Goal: Communication & Community: Answer question/provide support

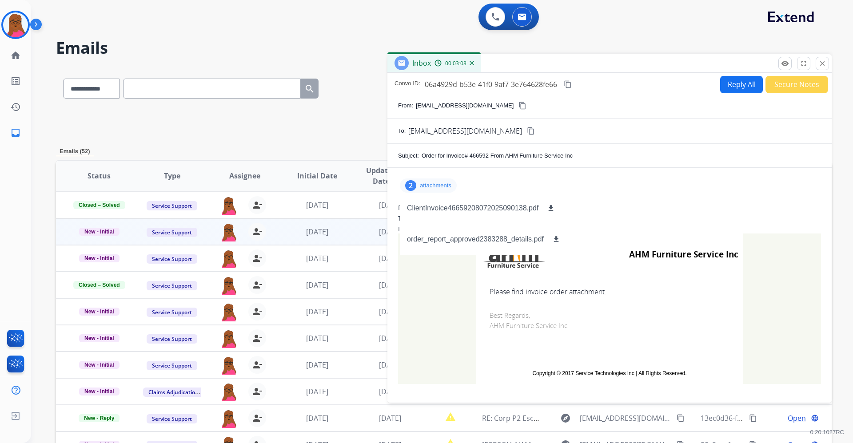
select select "*"
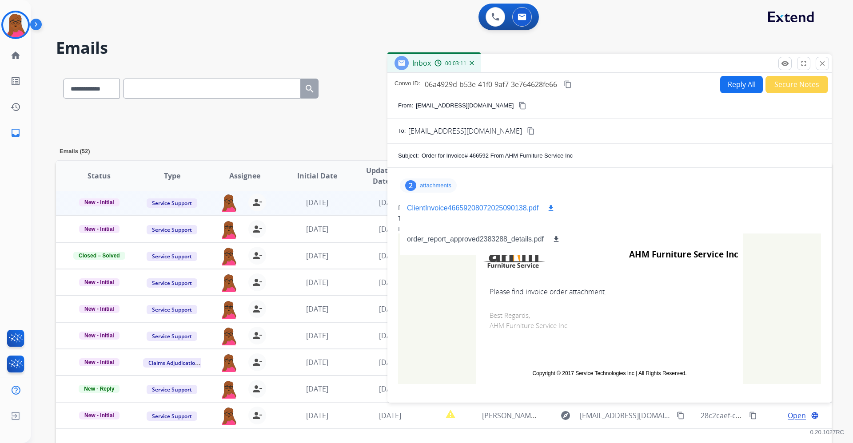
click at [550, 208] on mat-icon "download" at bounding box center [551, 208] width 8 height 8
click at [821, 65] on mat-icon "close" at bounding box center [822, 64] width 8 height 8
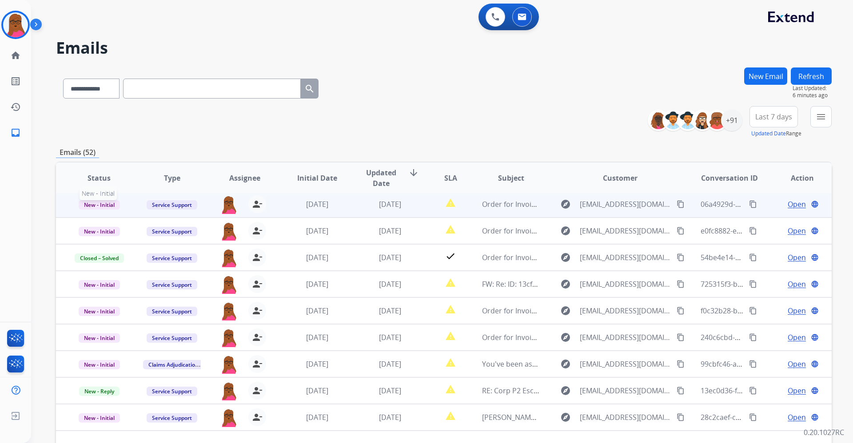
click at [110, 204] on span "New - Initial" at bounding box center [99, 204] width 41 height 9
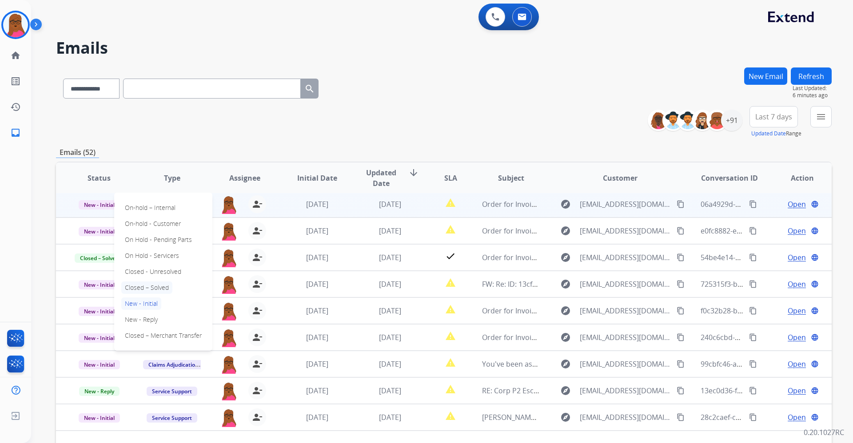
click at [151, 292] on p "Closed – Solved" at bounding box center [146, 288] width 51 height 12
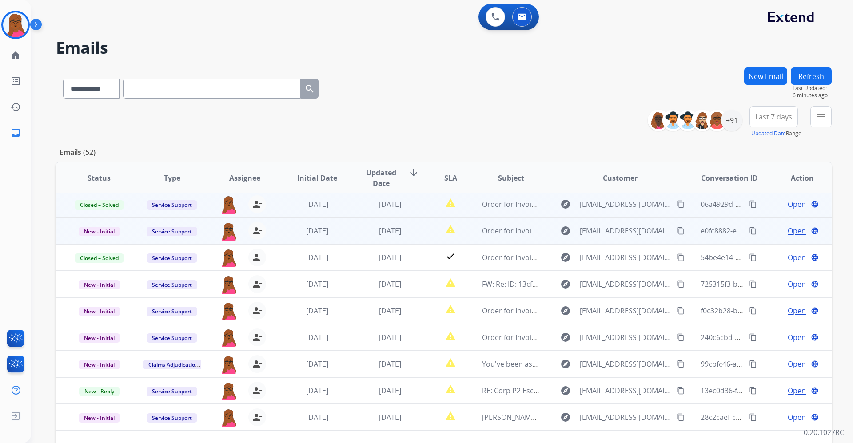
click at [792, 229] on span "Open" at bounding box center [796, 231] width 18 height 11
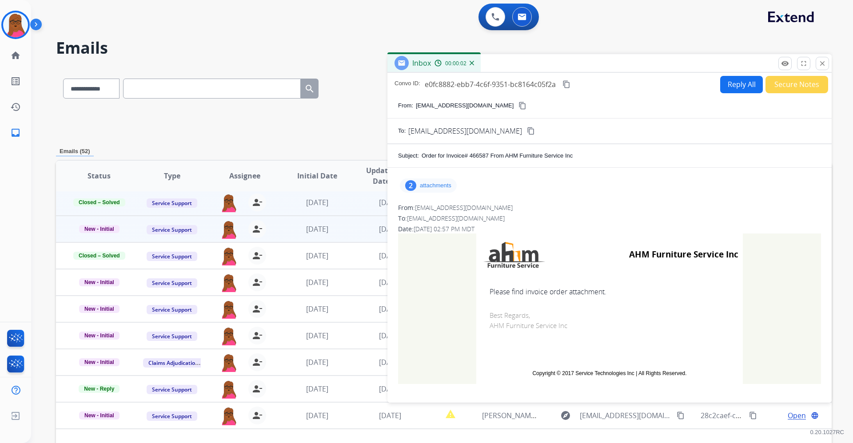
click at [442, 185] on p "attachments" at bounding box center [436, 185] width 32 height 7
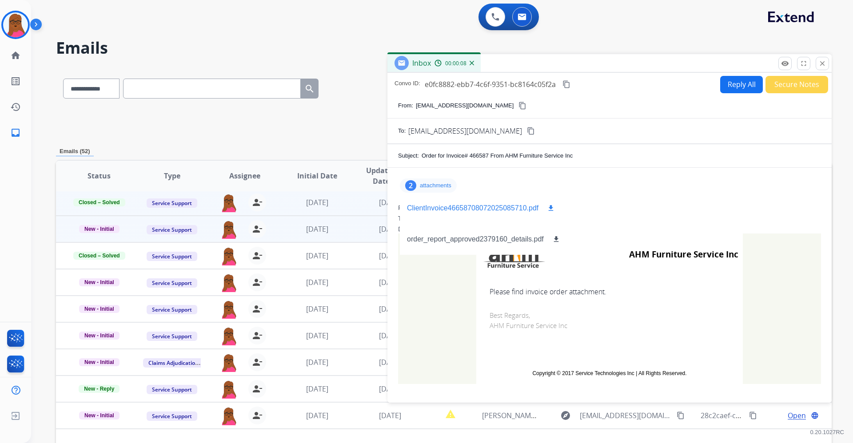
click at [551, 208] on mat-icon "download" at bounding box center [551, 208] width 8 height 8
click at [555, 237] on mat-icon "download" at bounding box center [556, 239] width 8 height 8
click at [821, 65] on mat-icon "close" at bounding box center [822, 64] width 8 height 8
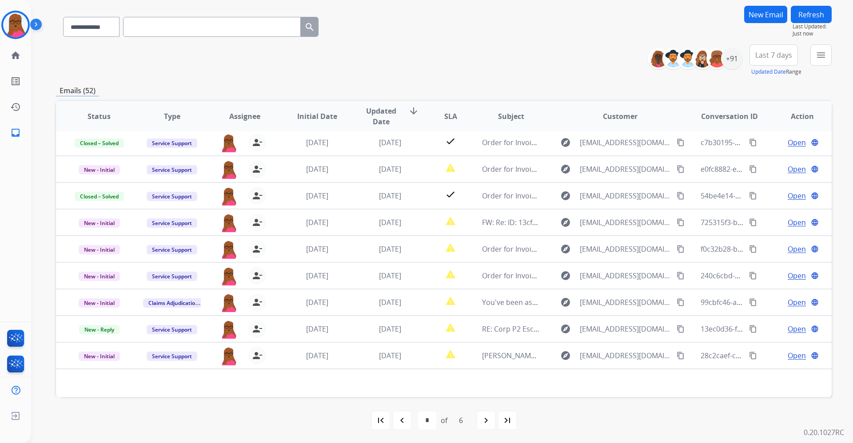
scroll to position [62, 0]
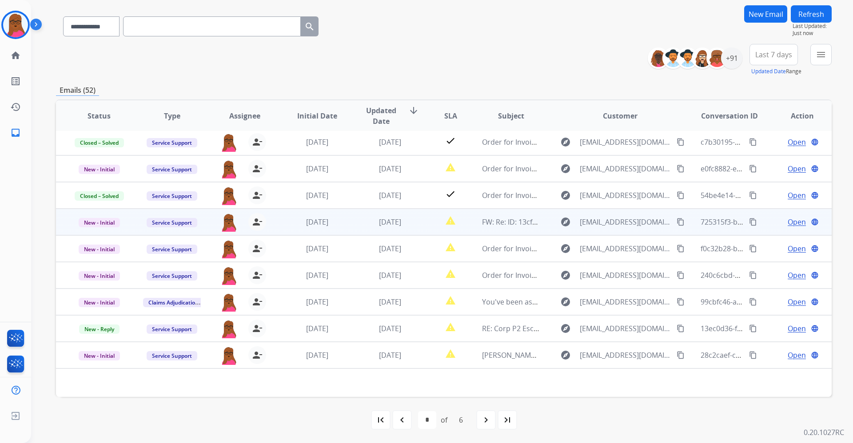
click at [787, 226] on span "Open" at bounding box center [796, 222] width 18 height 11
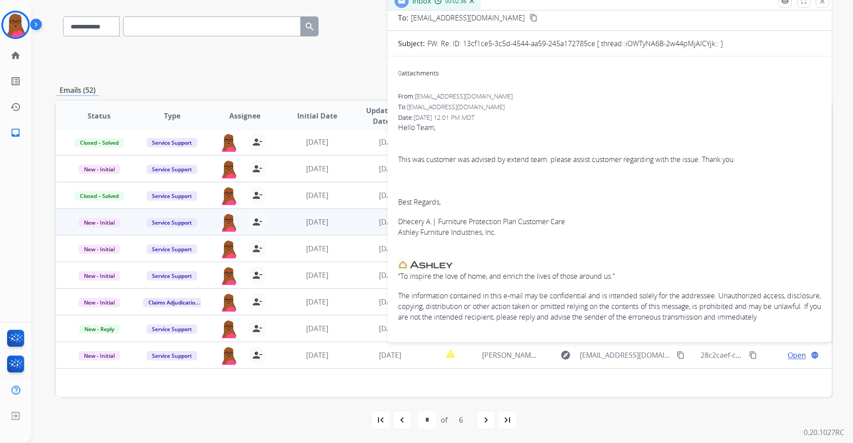
scroll to position [0, 0]
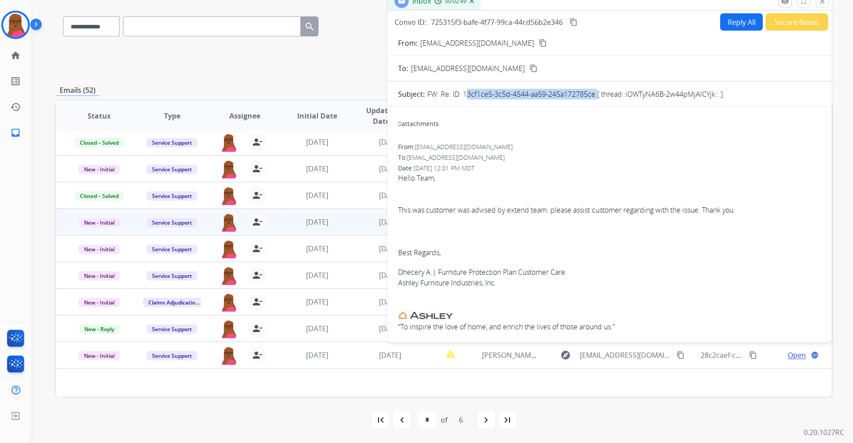
drag, startPoint x: 594, startPoint y: 99, endPoint x: 464, endPoint y: 95, distance: 130.6
click at [464, 95] on p "FW: Re: ID: 13cf1ce5-3c5d-4544-aa59-245a172785ce [ thread::iOWTyNA6B-2w44pMjAlC…" at bounding box center [574, 94] width 295 height 11
copy p "13cf1ce5-3c5d-4544-aa59-245a172785ce"
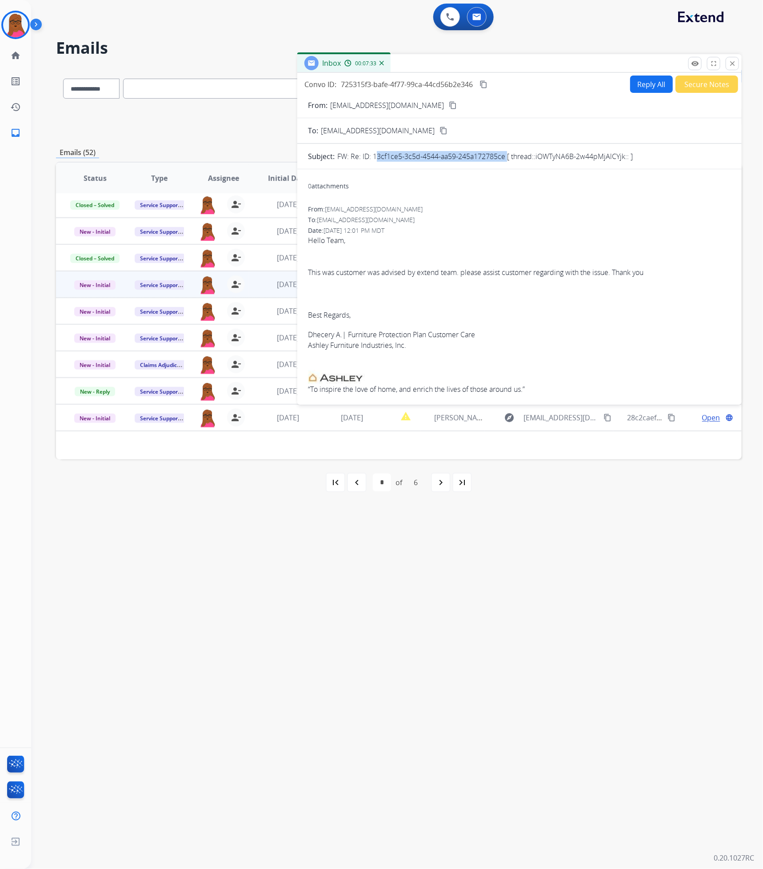
click at [648, 84] on button "Reply All" at bounding box center [651, 83] width 43 height 17
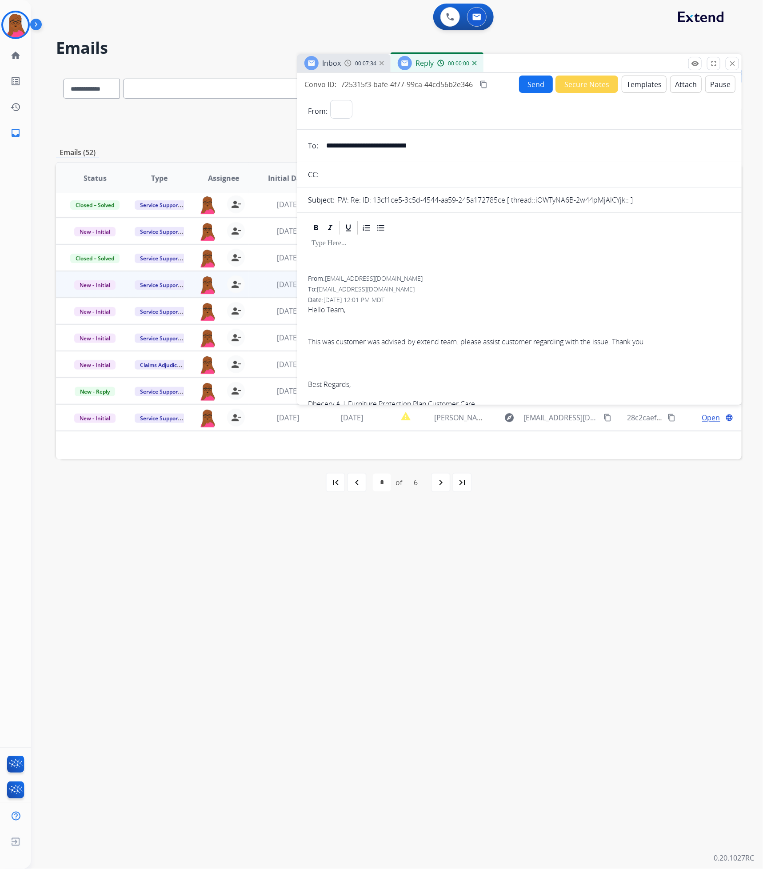
select select "**********"
click at [441, 249] on div at bounding box center [519, 256] width 423 height 40
click at [580, 242] on p "**********" at bounding box center [515, 243] width 409 height 8
click at [553, 244] on p "**********" at bounding box center [515, 243] width 409 height 8
click at [577, 241] on p "**********" at bounding box center [515, 243] width 409 height 8
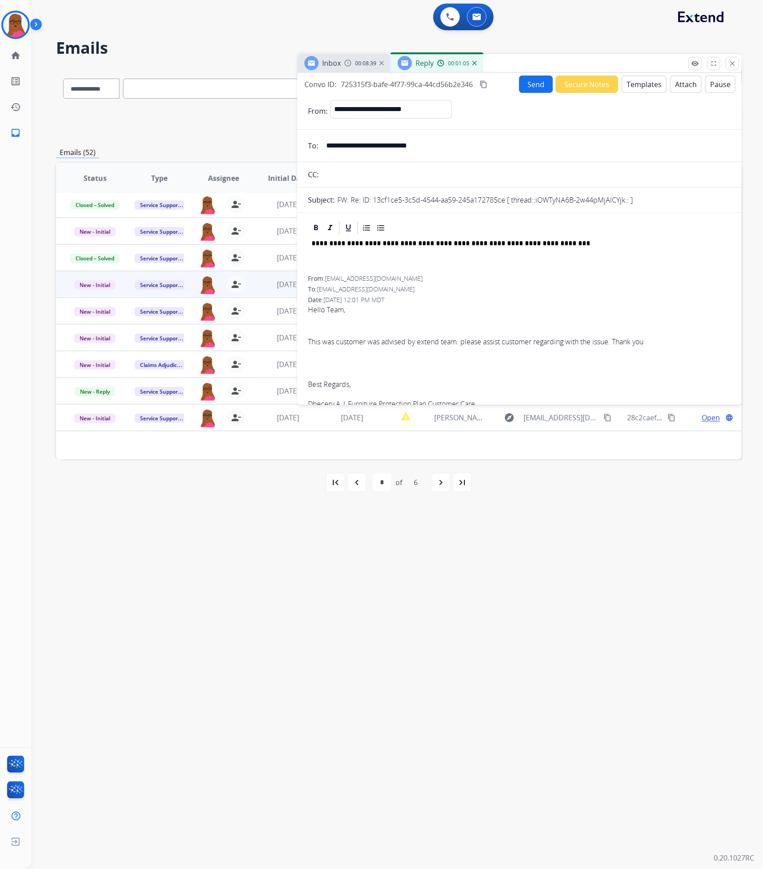
click at [547, 247] on p "**********" at bounding box center [515, 243] width 409 height 8
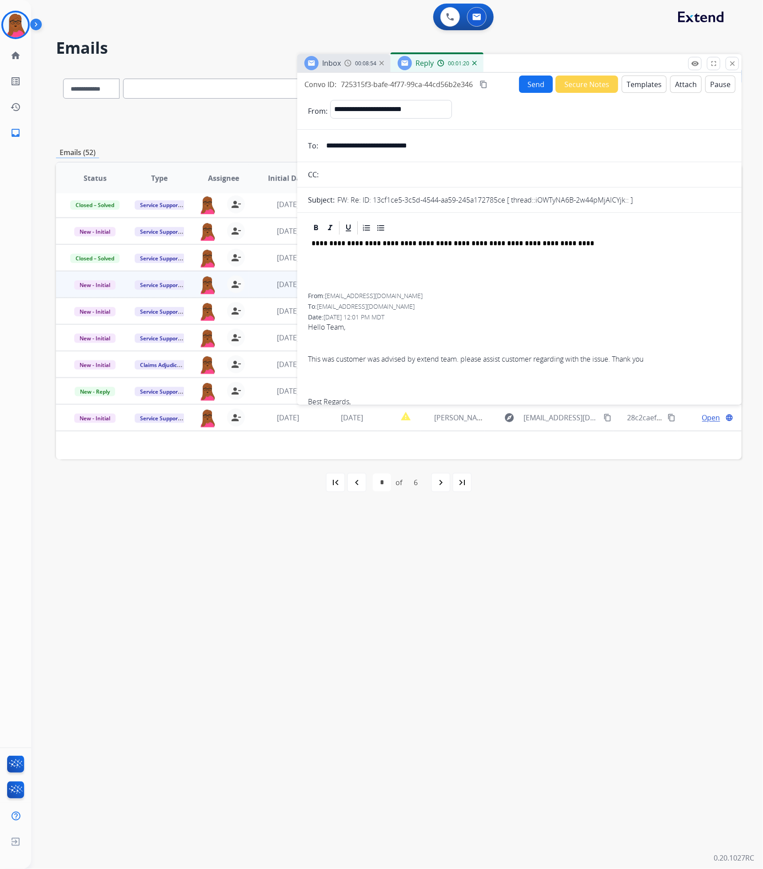
click at [533, 84] on button "Send" at bounding box center [536, 83] width 34 height 17
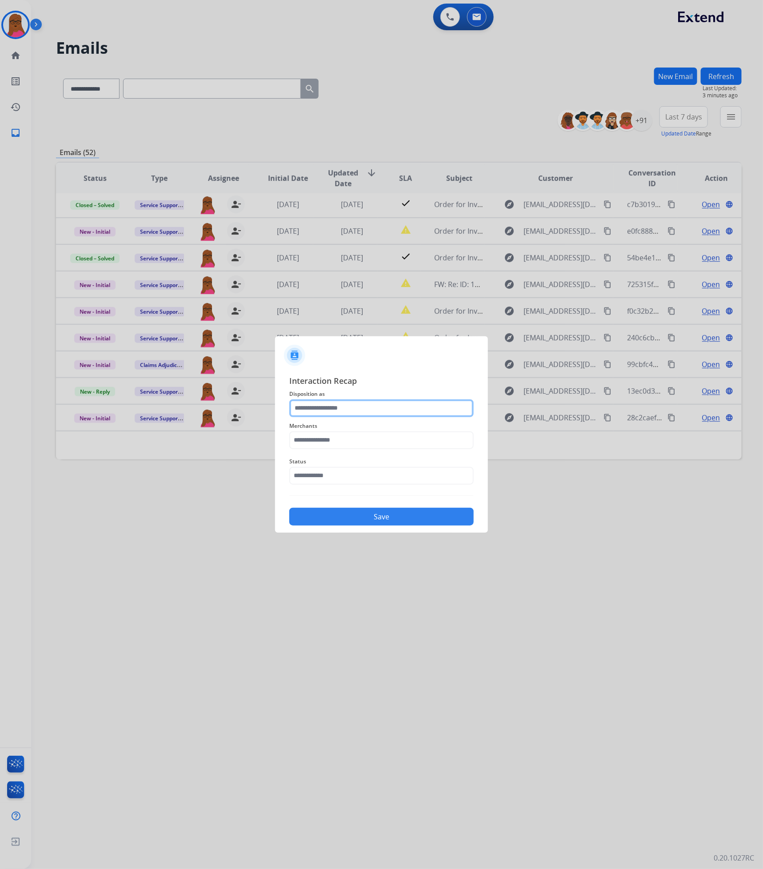
click at [403, 405] on input "text" at bounding box center [381, 408] width 184 height 18
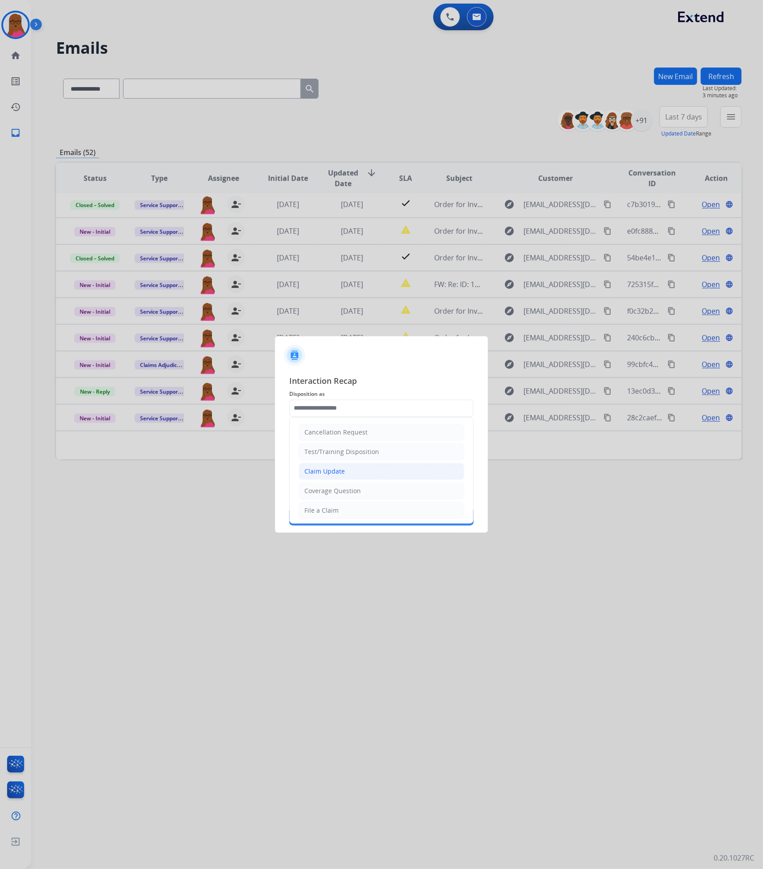
click at [350, 443] on li "Claim Update" at bounding box center [381, 471] width 166 height 17
type input "**********"
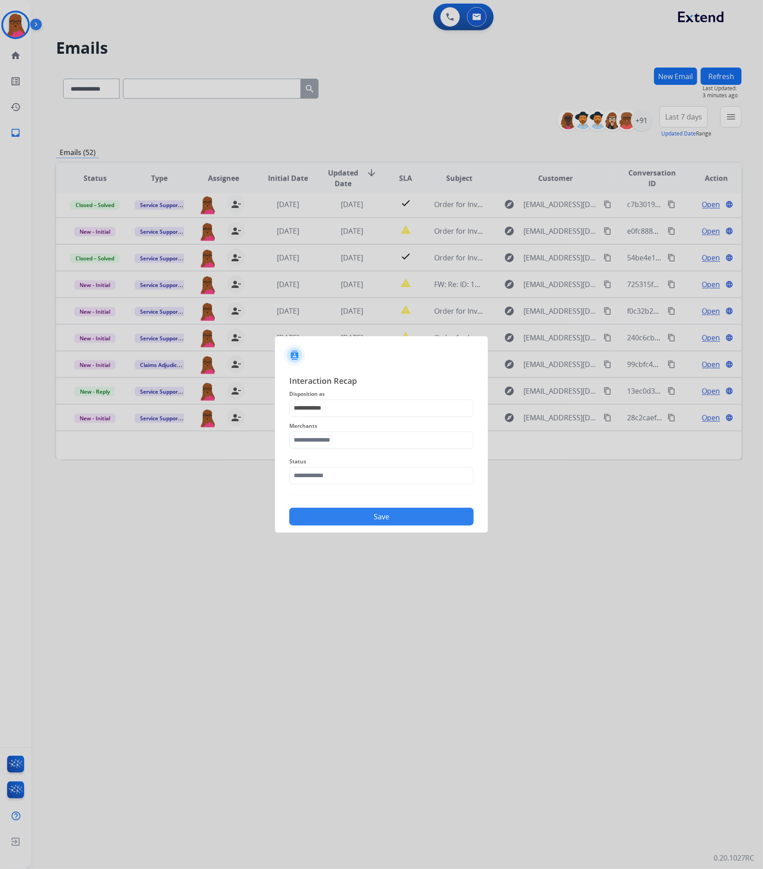
click at [388, 418] on div "Merchants" at bounding box center [381, 435] width 184 height 36
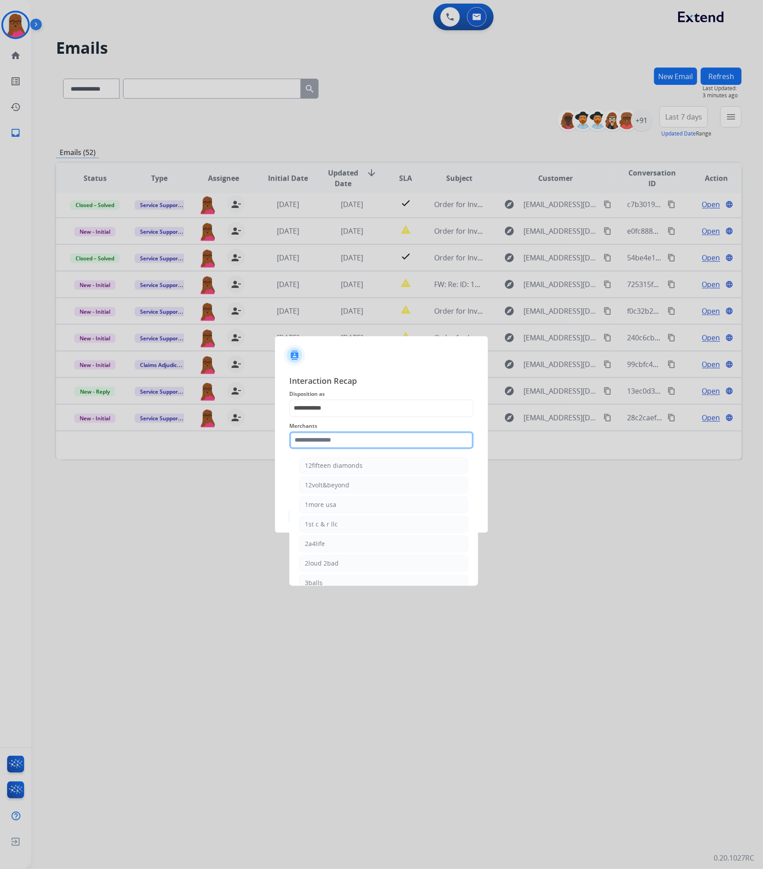
click at [385, 438] on input "text" at bounding box center [381, 440] width 184 height 18
click at [350, 443] on div "Ashley furniture" at bounding box center [329, 485] width 48 height 9
type input "**********"
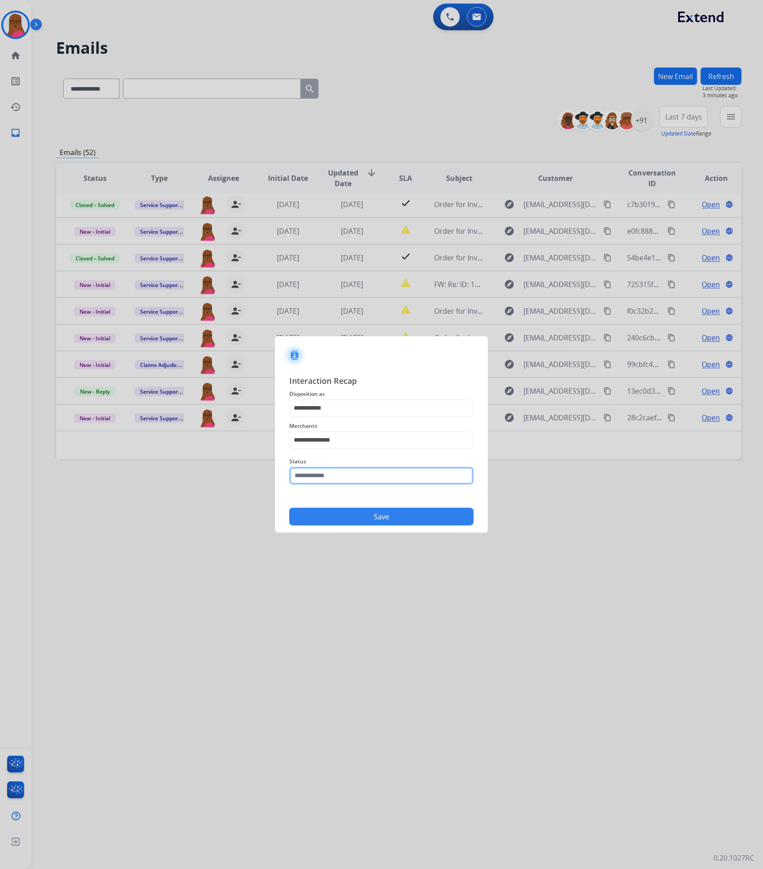
click at [351, 443] on input "text" at bounding box center [381, 476] width 184 height 18
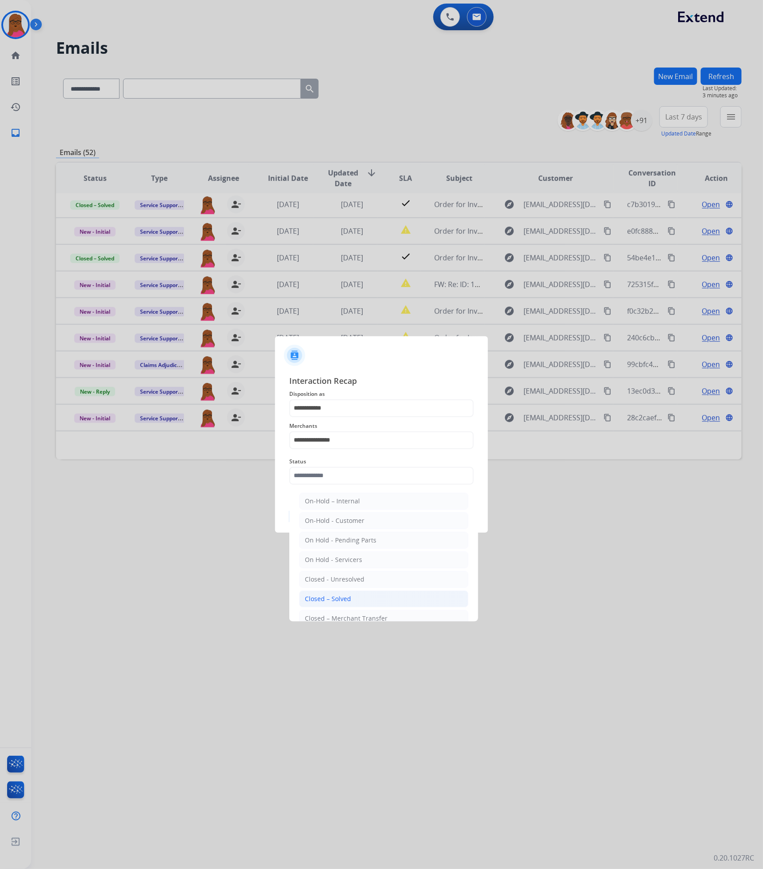
click at [354, 443] on li "Closed – Solved" at bounding box center [383, 598] width 169 height 17
type input "**********"
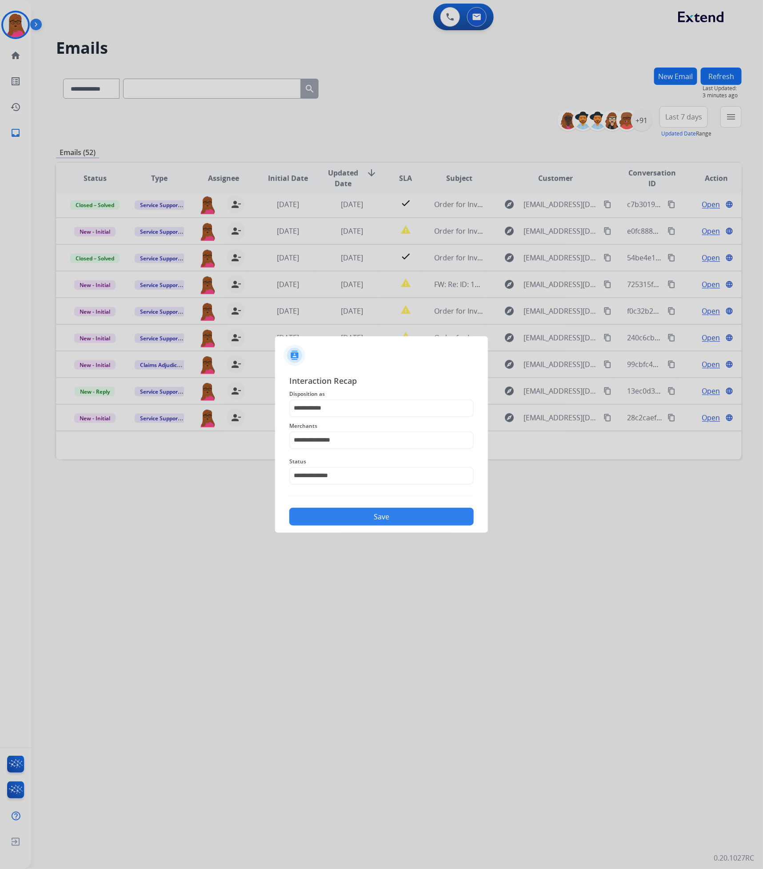
click at [396, 443] on button "Save" at bounding box center [381, 517] width 184 height 18
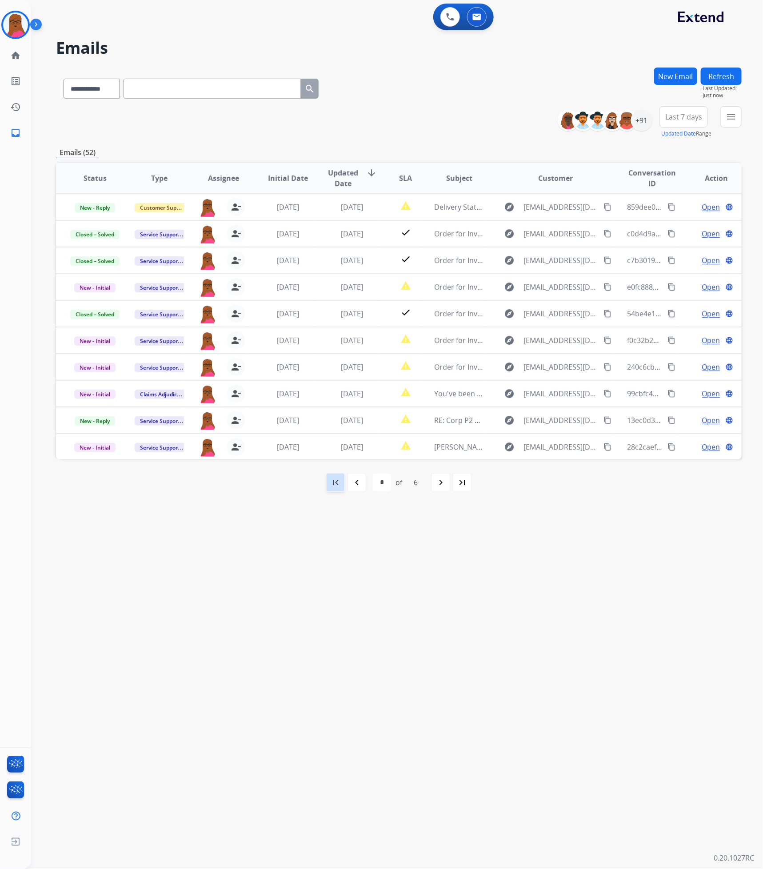
click at [328, 443] on div "first_page" at bounding box center [336, 483] width 20 height 20
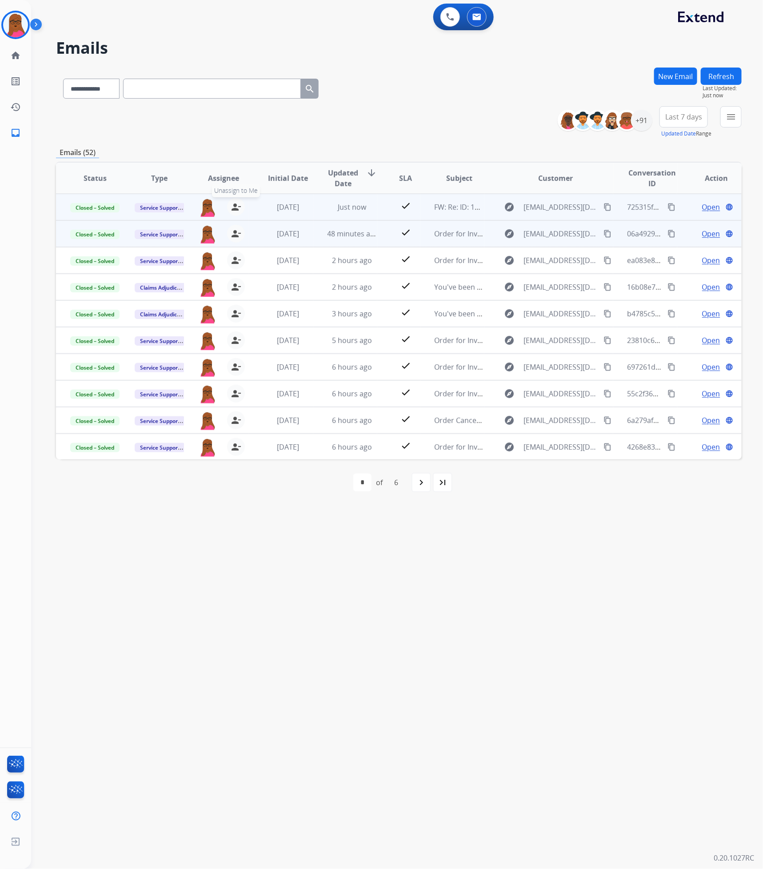
click at [233, 204] on mat-icon "person_remove" at bounding box center [235, 207] width 11 height 11
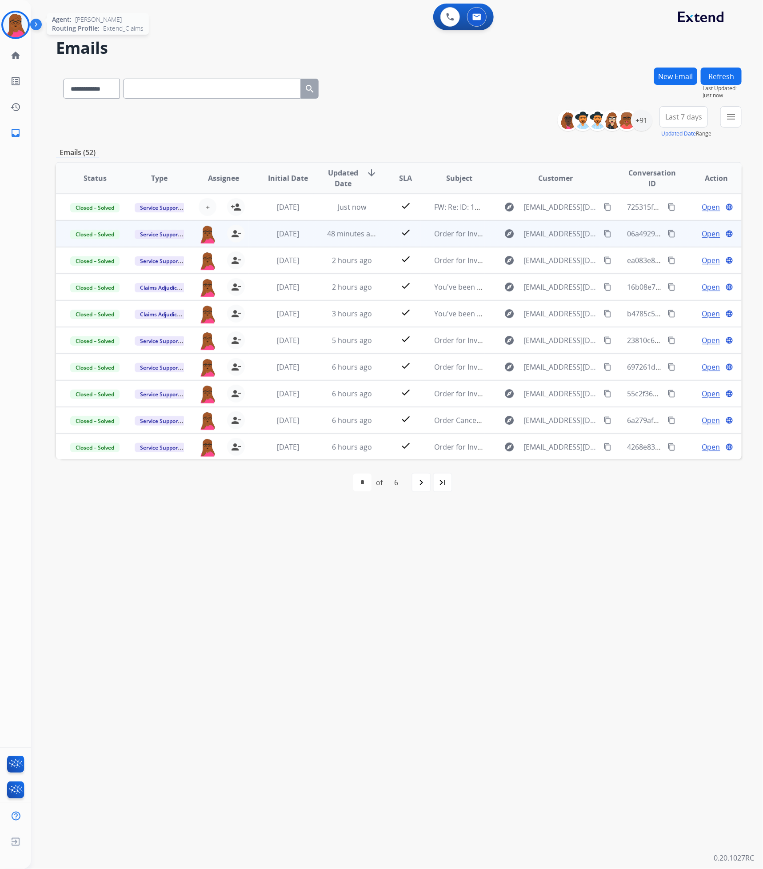
click at [20, 13] on img at bounding box center [15, 24] width 25 height 25
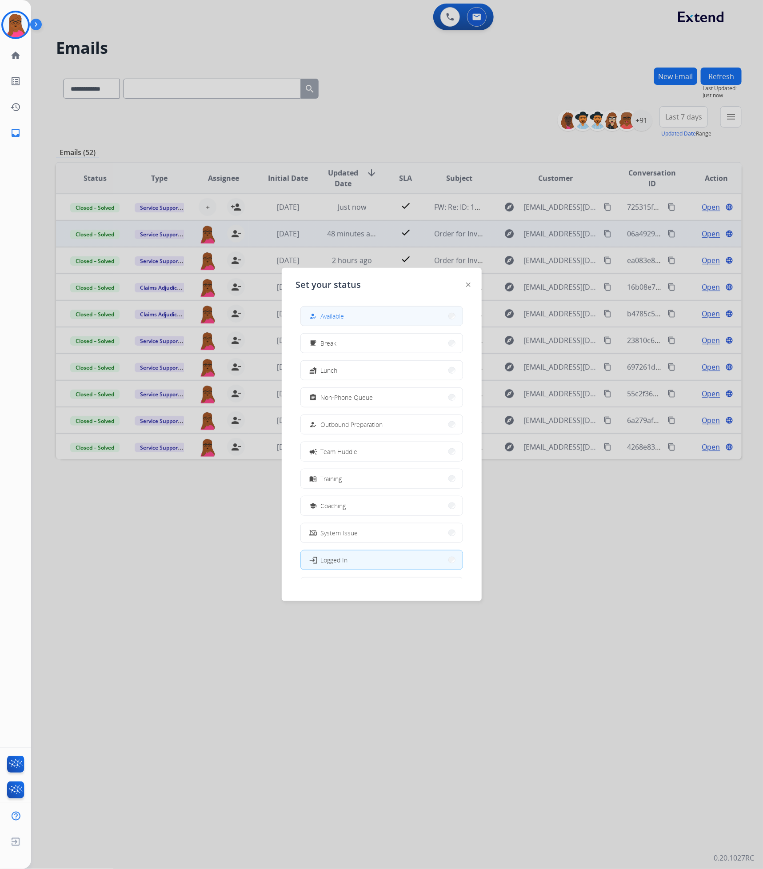
click at [387, 322] on button "how_to_reg Available" at bounding box center [382, 315] width 162 height 19
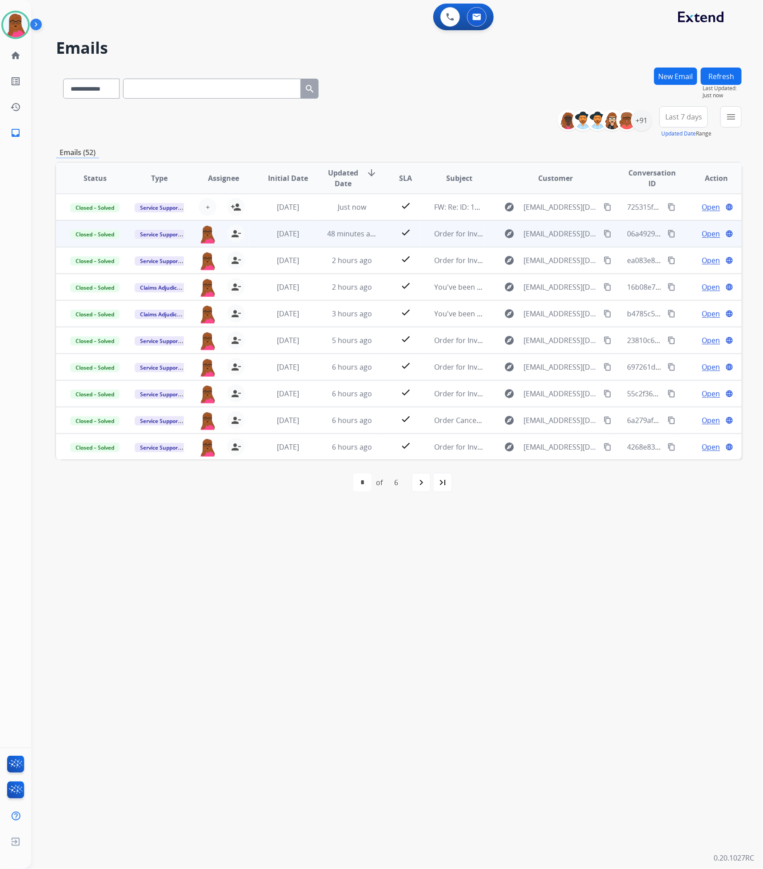
click at [413, 443] on div "navigate_next" at bounding box center [421, 483] width 20 height 20
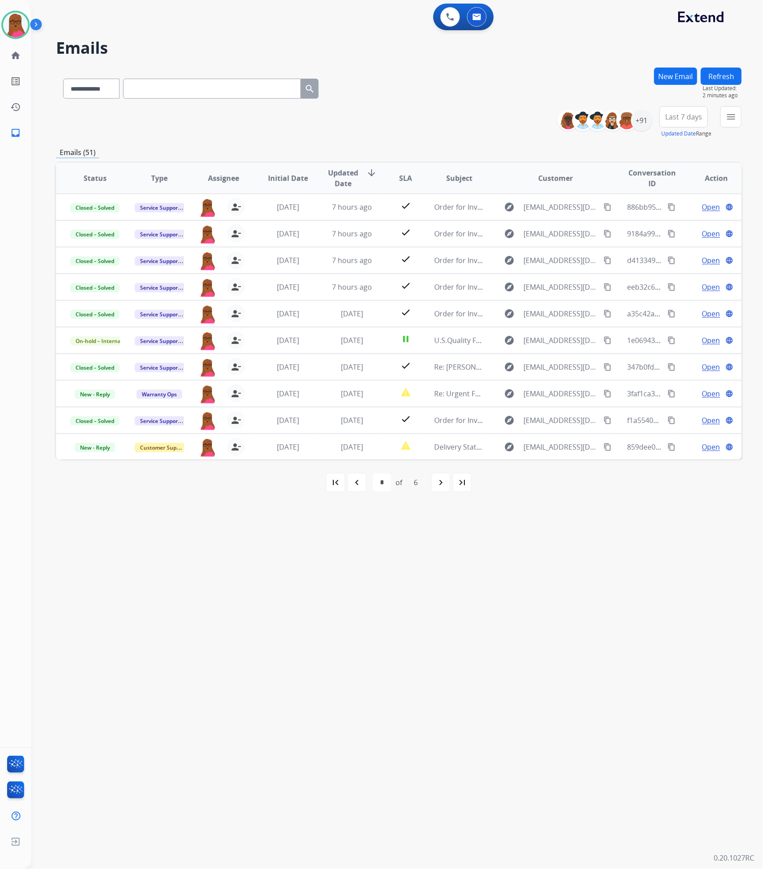
click at [413, 443] on div "6" at bounding box center [415, 482] width 18 height 18
click at [444, 443] on mat-icon "navigate_next" at bounding box center [440, 482] width 11 height 11
click at [358, 443] on mat-icon "navigate_before" at bounding box center [356, 482] width 11 height 11
select select "*"
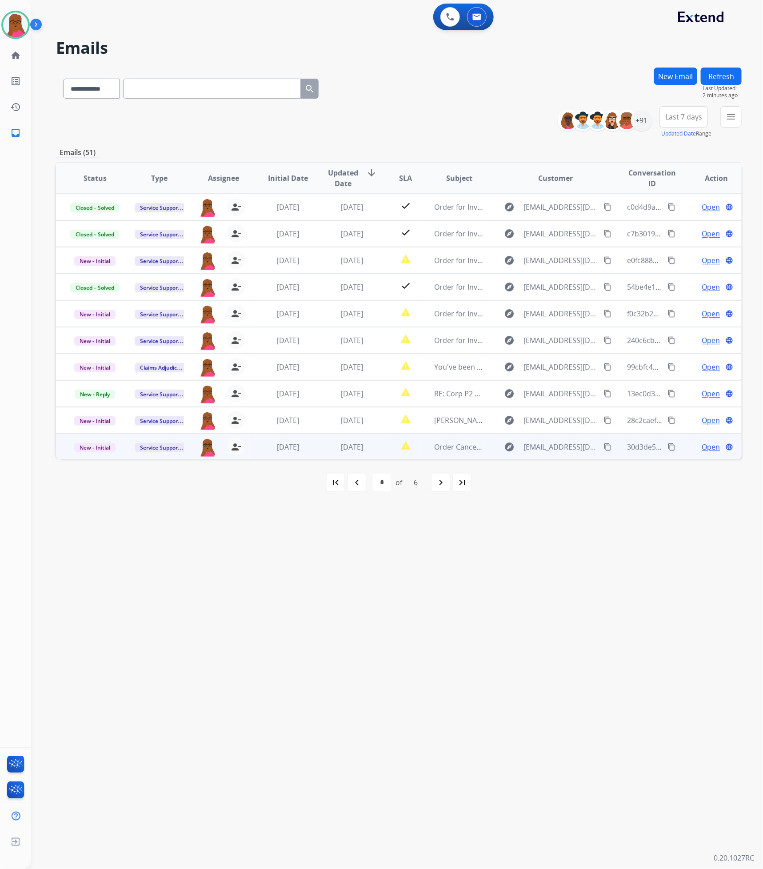
click at [705, 443] on span "Open" at bounding box center [711, 446] width 18 height 11
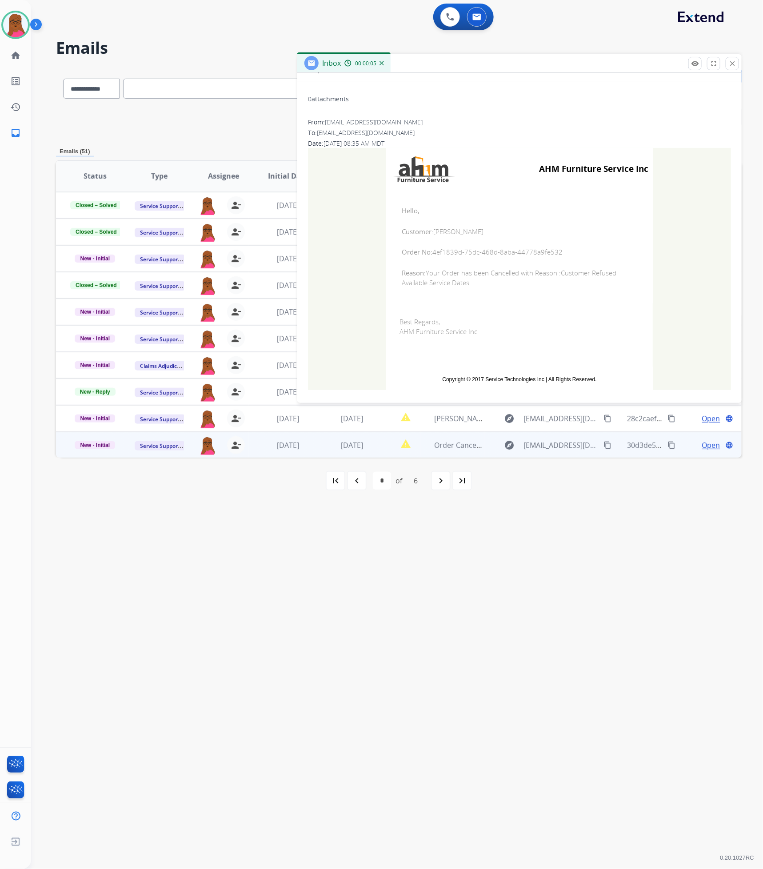
scroll to position [87, 0]
drag, startPoint x: 559, startPoint y: 252, endPoint x: 429, endPoint y: 252, distance: 129.7
click at [429, 252] on span "Order No: 4ef1839d-75dc-468d-8aba-44778a9fe532" at bounding box center [518, 251] width 235 height 10
copy span "4ef1839d-75dc-468d-8aba-44778a9fe532"
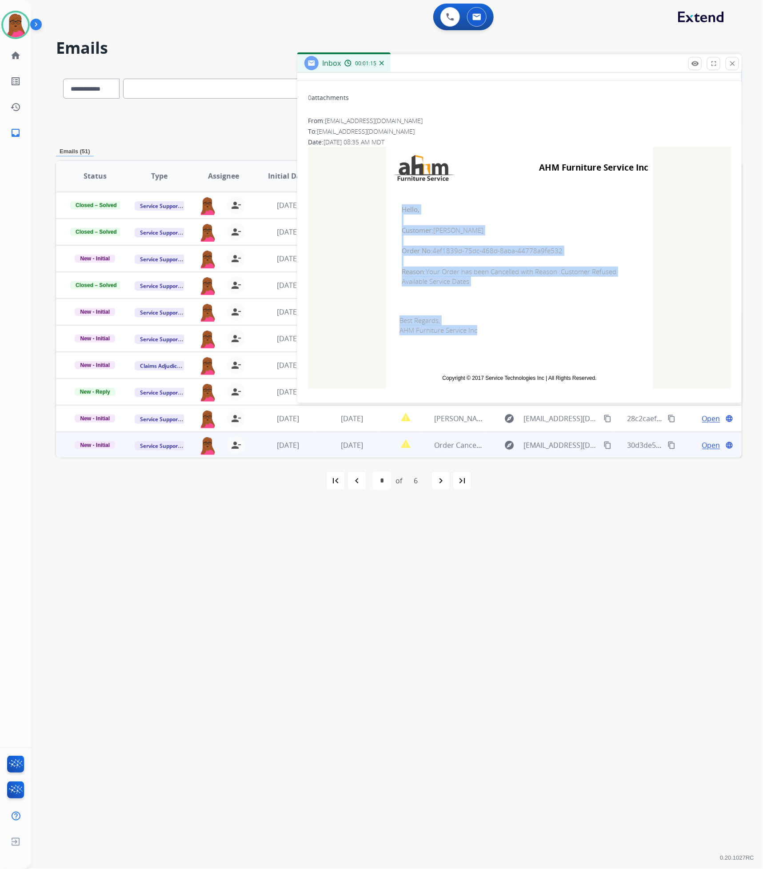
drag, startPoint x: 397, startPoint y: 205, endPoint x: 478, endPoint y: 331, distance: 149.4
click at [478, 331] on tbody "AHM Furniture Service Inc Hello, Customer: [PERSON_NAME] Order No: 4ef1839d-75d…" at bounding box center [519, 268] width 266 height 242
copy tbody "Hello, Customer: [PERSON_NAME] Order No: 4ef1839d-75dc-468d-8aba-44778a9fe532 R…"
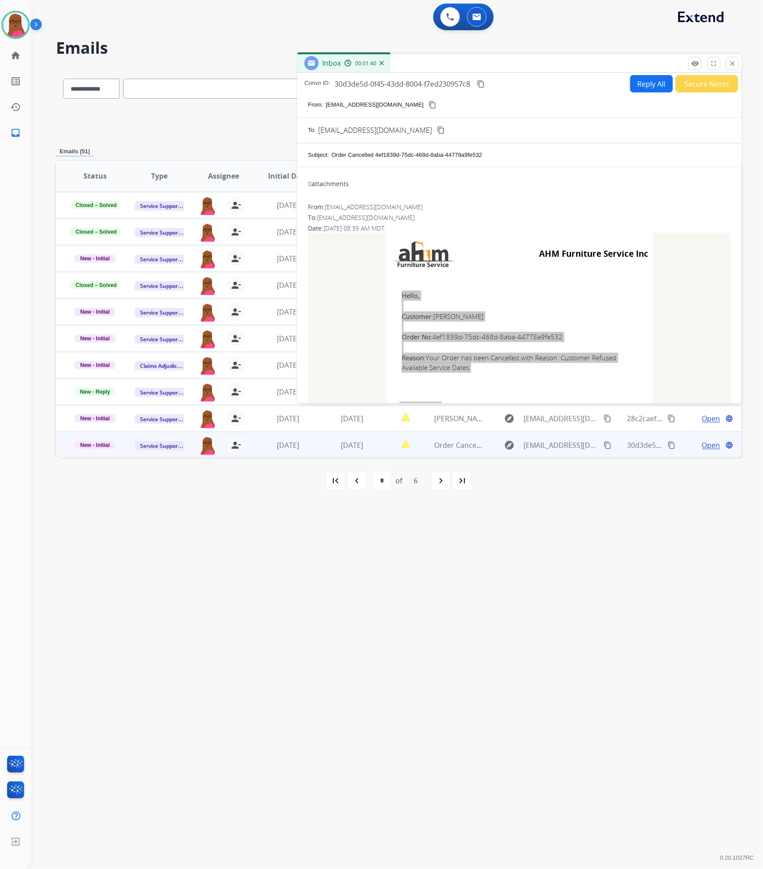
scroll to position [0, 0]
click at [733, 60] on mat-icon "close" at bounding box center [732, 64] width 8 height 8
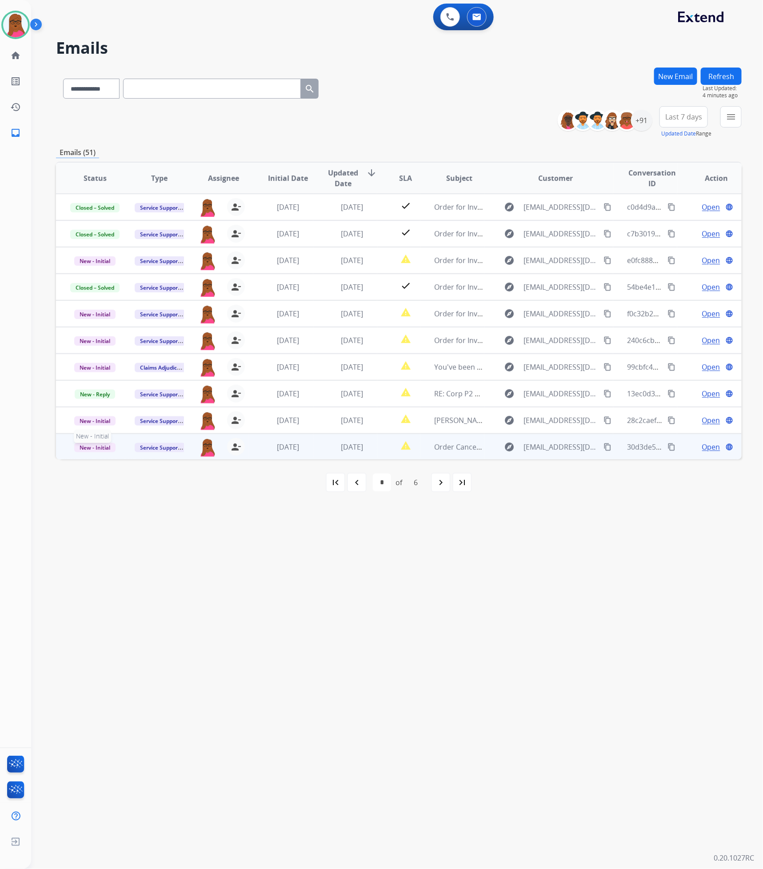
click at [107, 443] on span "New - Initial" at bounding box center [94, 447] width 41 height 9
click at [154, 396] on p "Closed – Solved" at bounding box center [140, 396] width 51 height 12
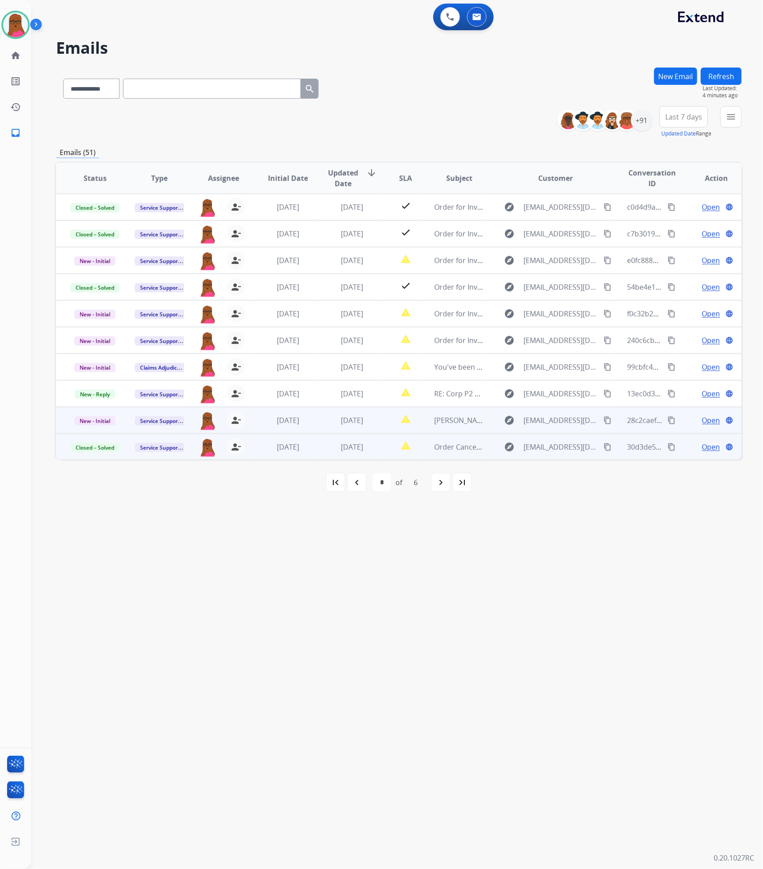
click at [706, 424] on span "Open" at bounding box center [711, 420] width 18 height 11
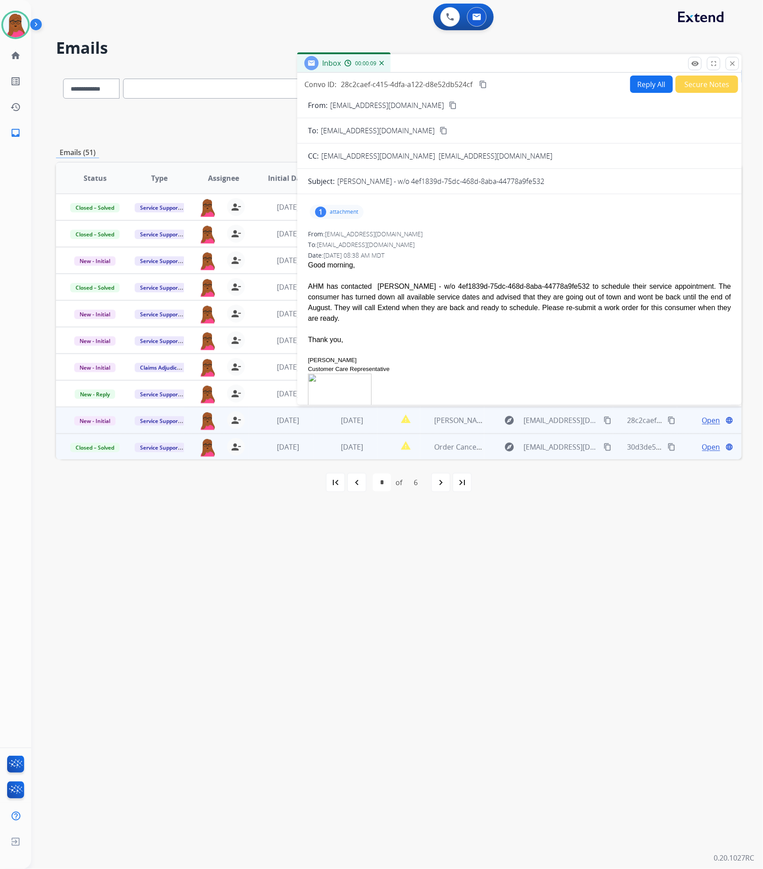
click at [646, 88] on button "Reply All" at bounding box center [651, 83] width 43 height 17
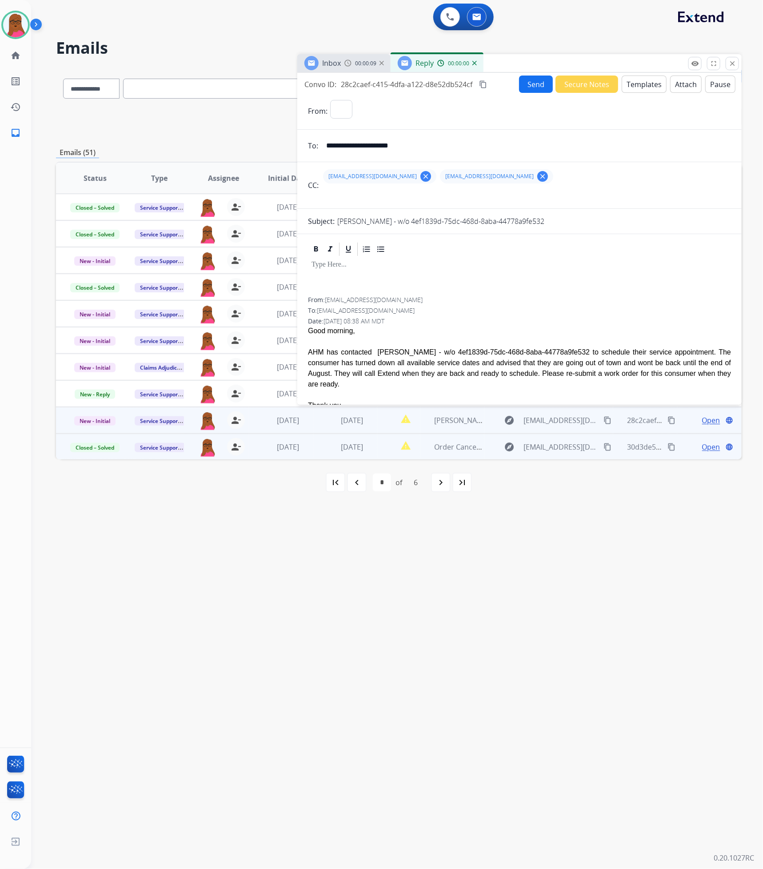
select select "**********"
click at [449, 274] on div at bounding box center [519, 277] width 423 height 40
click at [532, 267] on p "**********" at bounding box center [515, 265] width 409 height 8
click at [567, 268] on p "**********" at bounding box center [515, 265] width 409 height 8
click at [536, 85] on button "Send" at bounding box center [536, 83] width 34 height 17
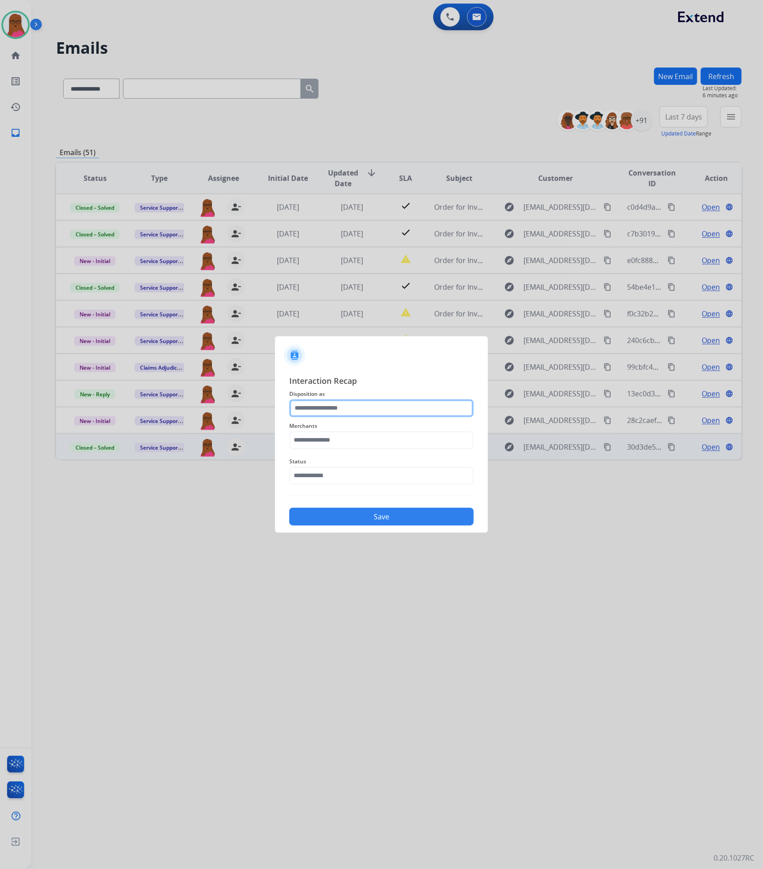
click at [363, 406] on input "text" at bounding box center [381, 408] width 184 height 18
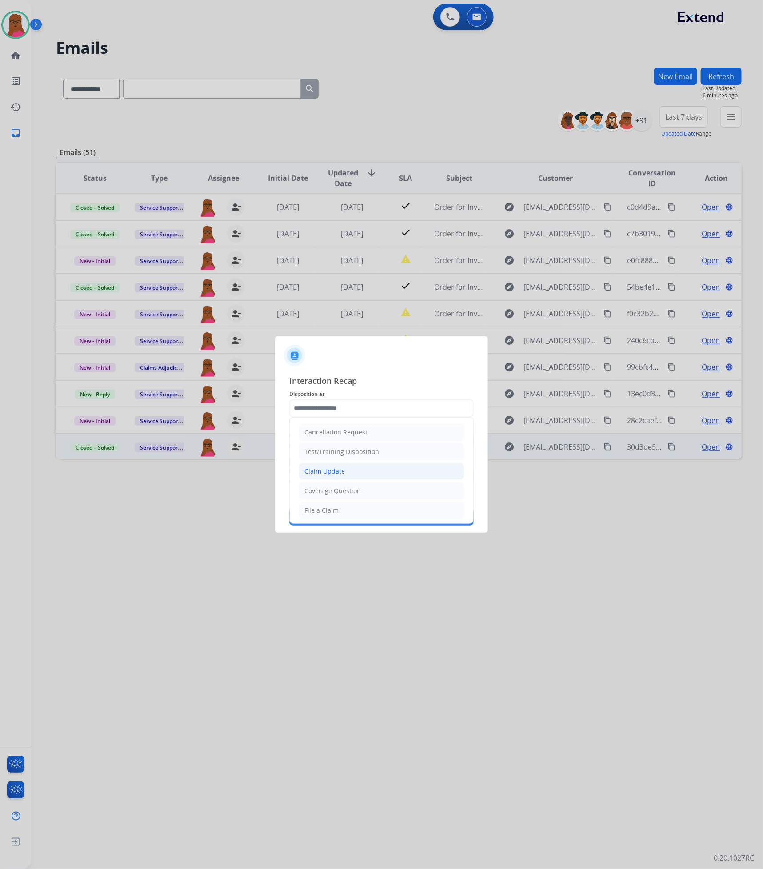
click at [350, 443] on li "Claim Update" at bounding box center [381, 471] width 166 height 17
type input "**********"
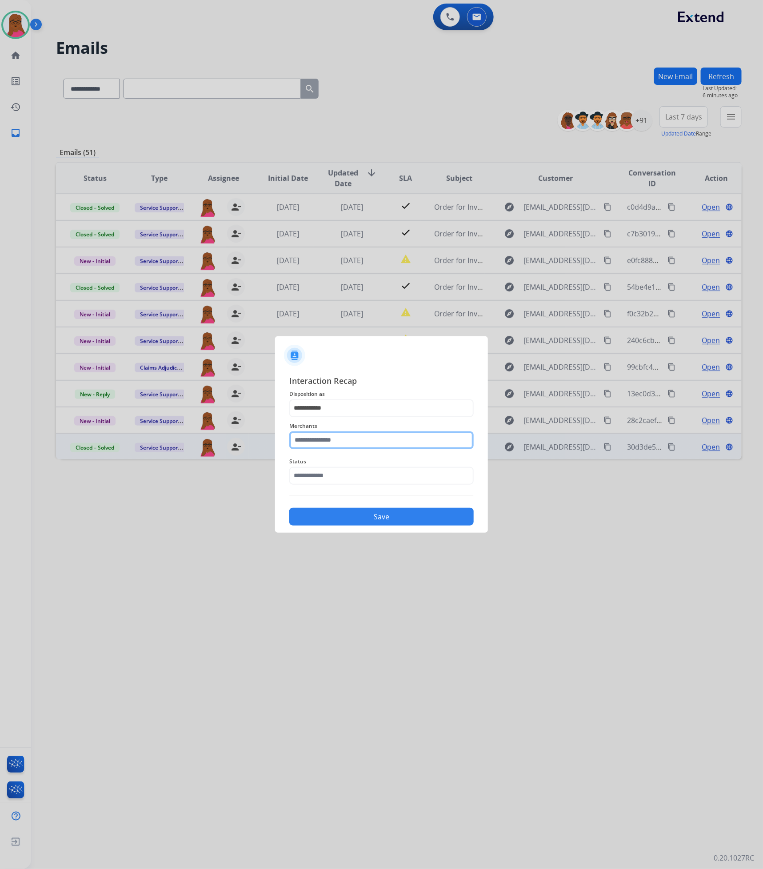
click at [349, 443] on input "text" at bounding box center [381, 440] width 184 height 18
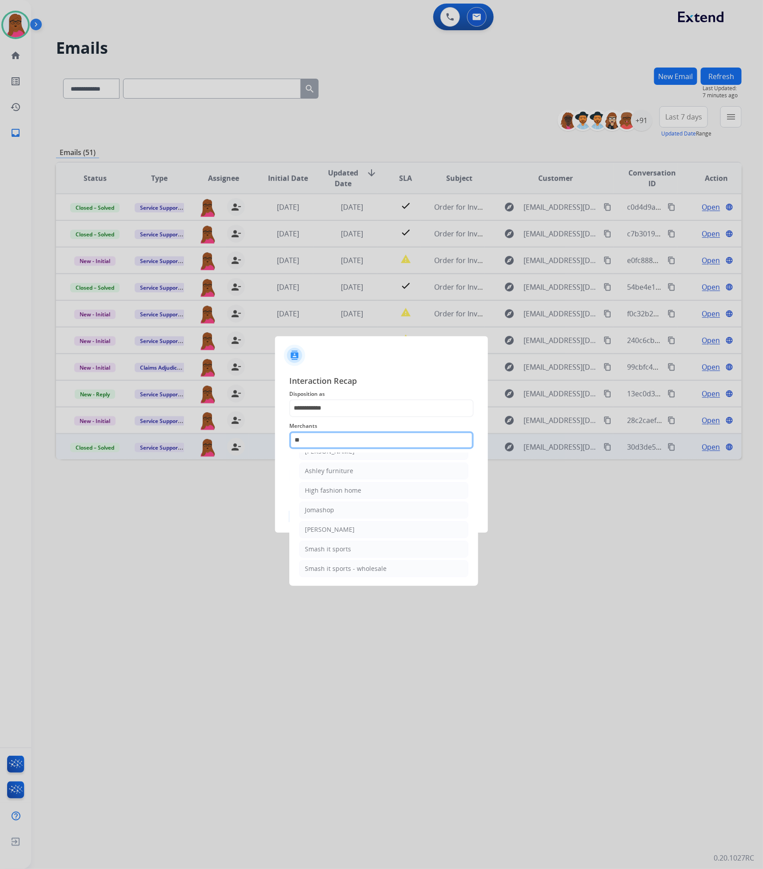
scroll to position [77, 0]
type input "*"
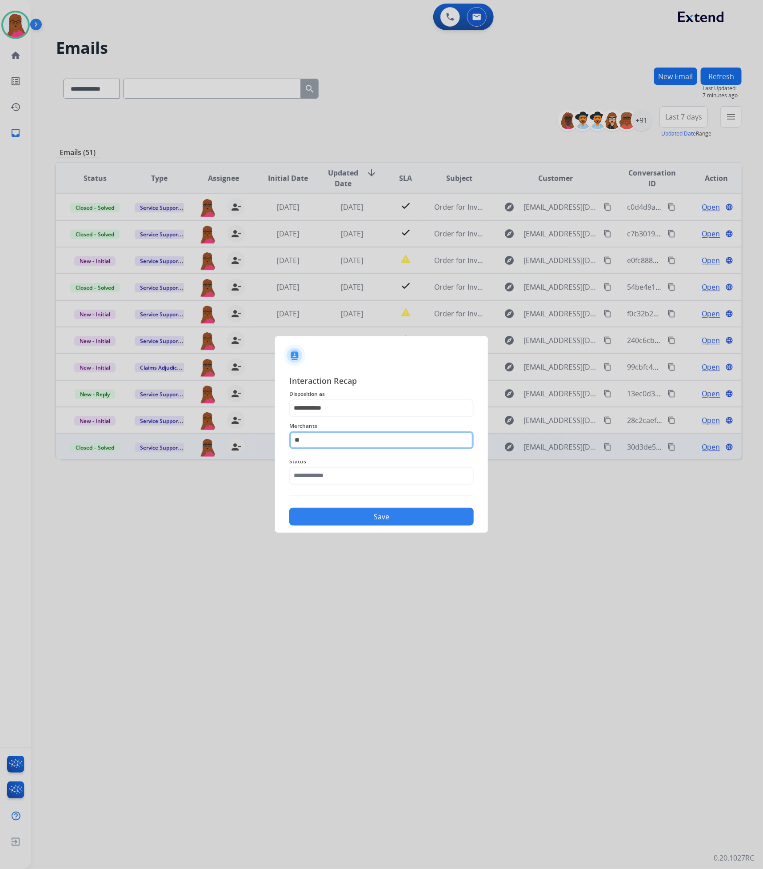
type input "*"
click at [353, 443] on li "Z gallerie" at bounding box center [383, 465] width 169 height 17
type input "**********"
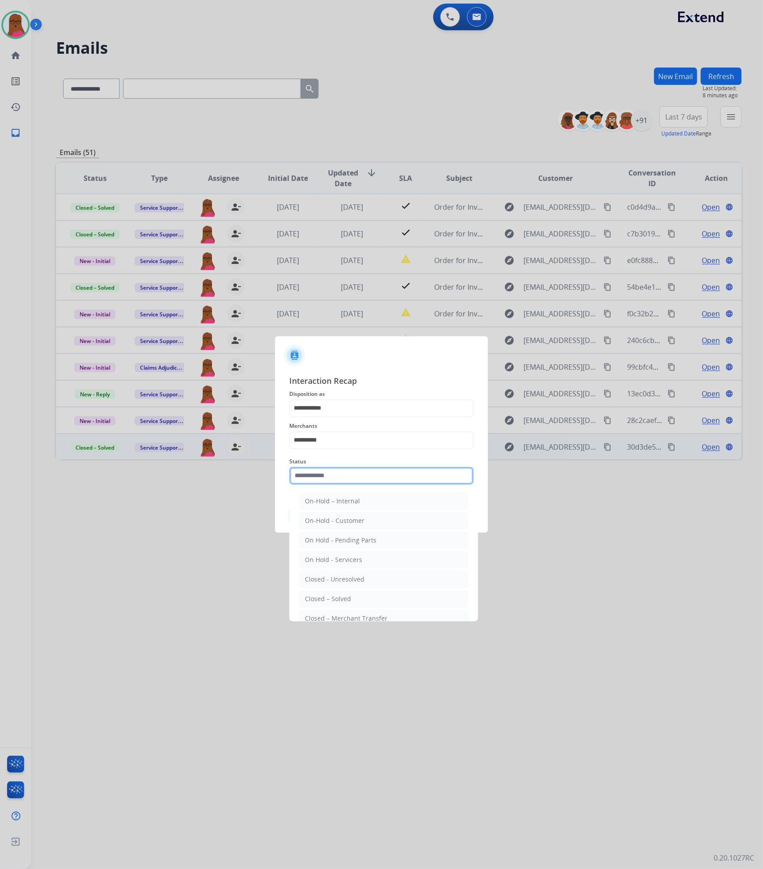
click at [396, 443] on input "text" at bounding box center [381, 476] width 184 height 18
click at [353, 443] on li "Closed – Solved" at bounding box center [383, 598] width 169 height 17
type input "**********"
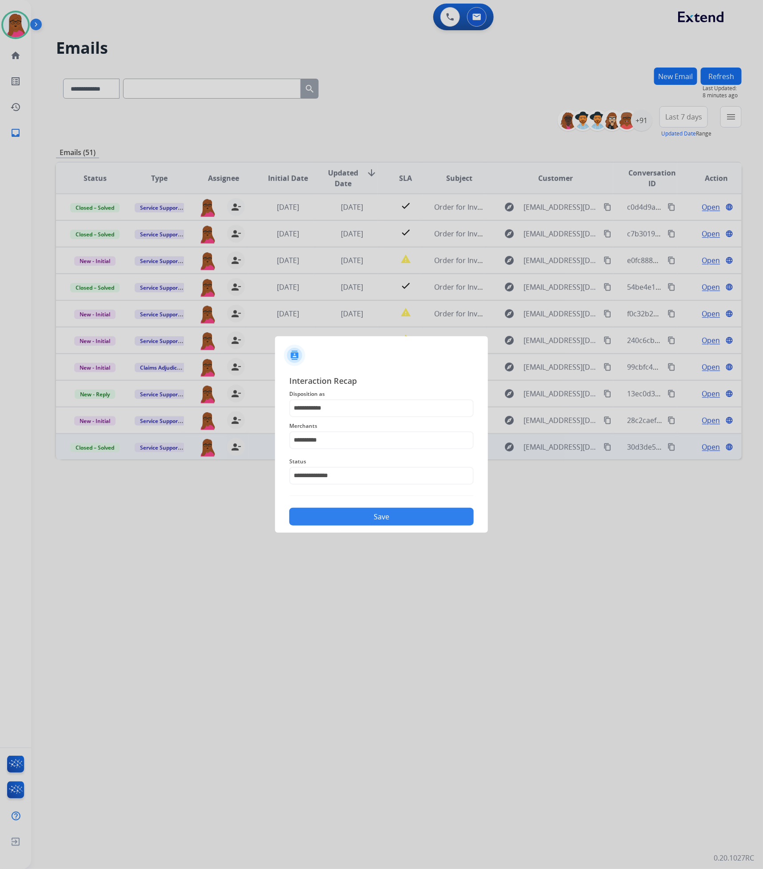
click at [406, 443] on button "Save" at bounding box center [381, 517] width 184 height 18
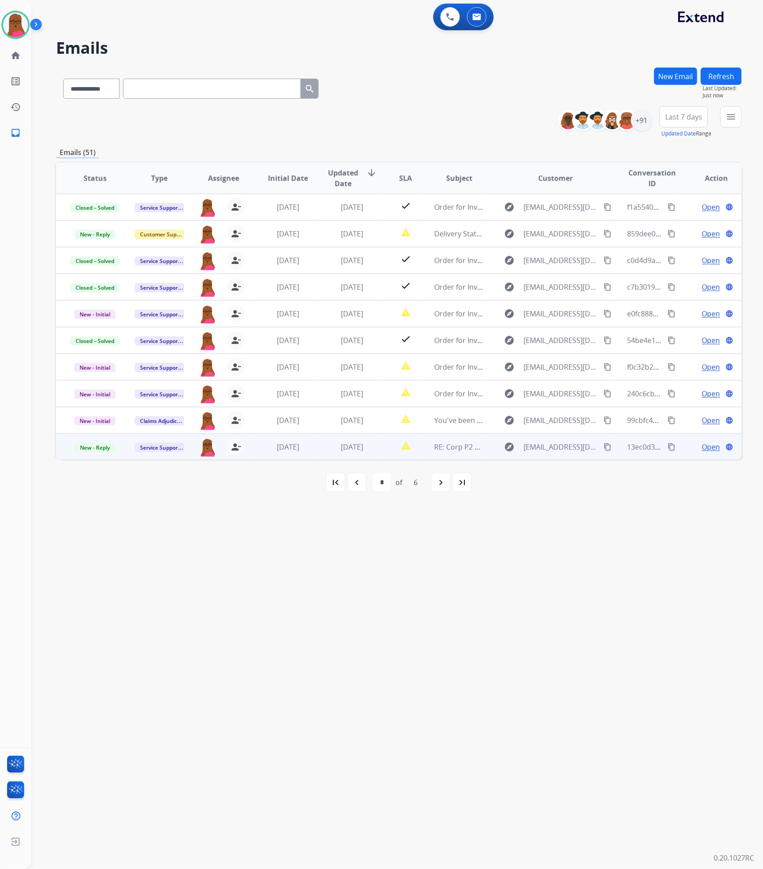
click at [712, 443] on span "Open" at bounding box center [711, 446] width 18 height 11
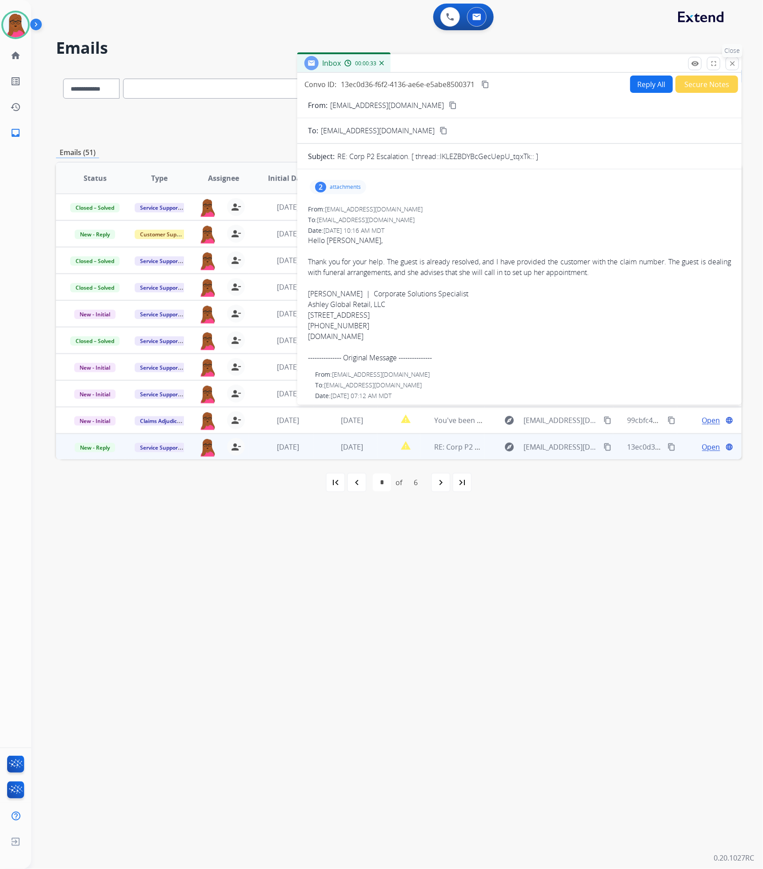
click at [728, 64] on mat-icon "close" at bounding box center [732, 64] width 8 height 8
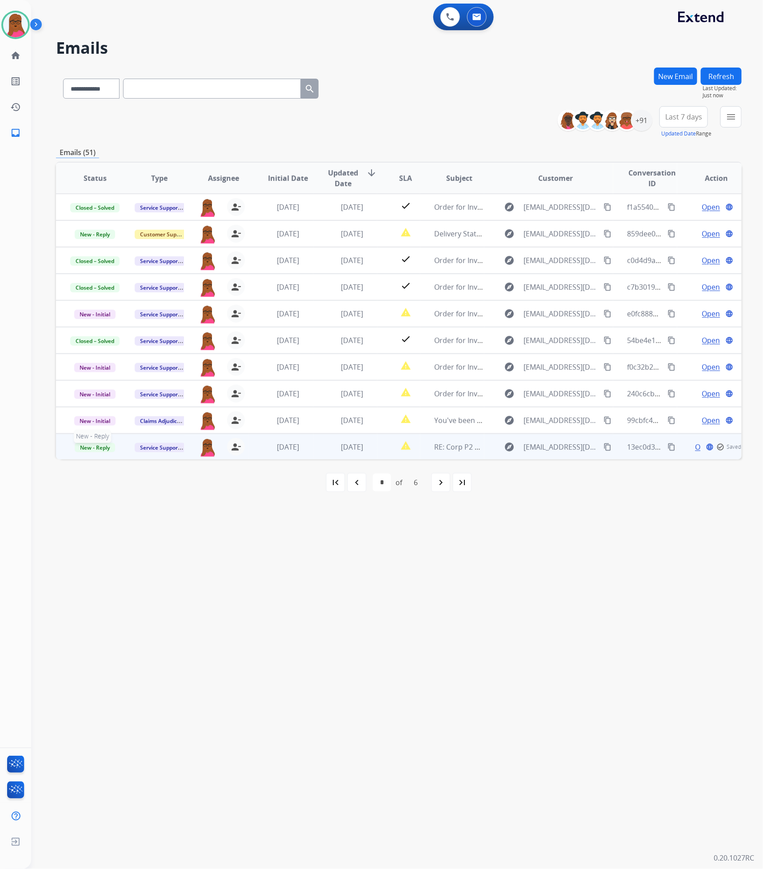
click at [90, 443] on p "New - Reply" at bounding box center [95, 446] width 50 height 11
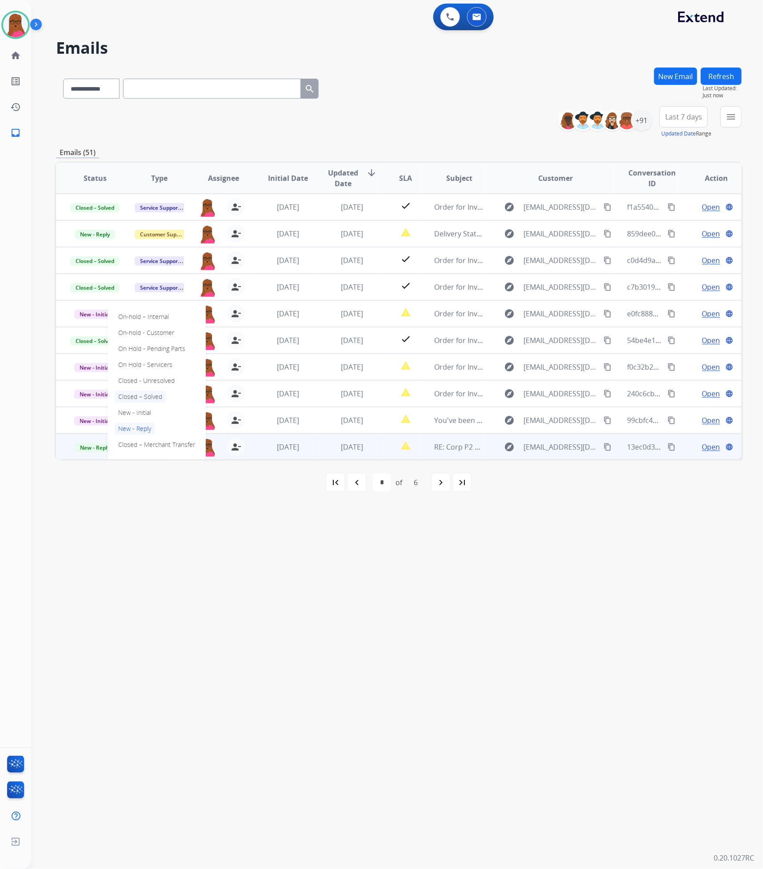
click at [152, 396] on p "Closed – Solved" at bounding box center [140, 396] width 51 height 12
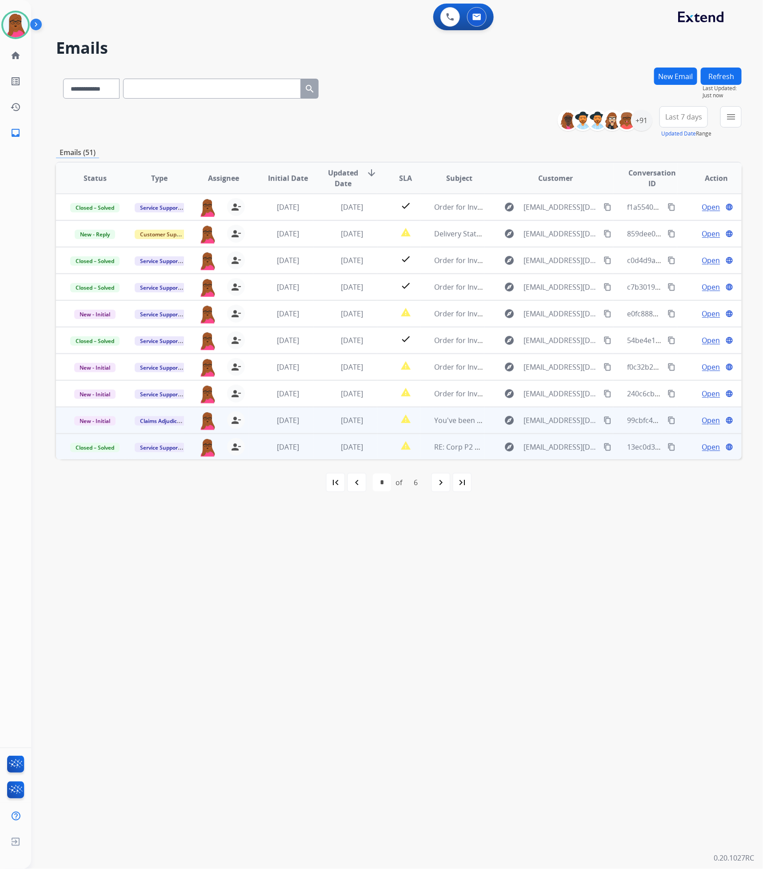
click at [702, 422] on span "Open" at bounding box center [711, 420] width 18 height 11
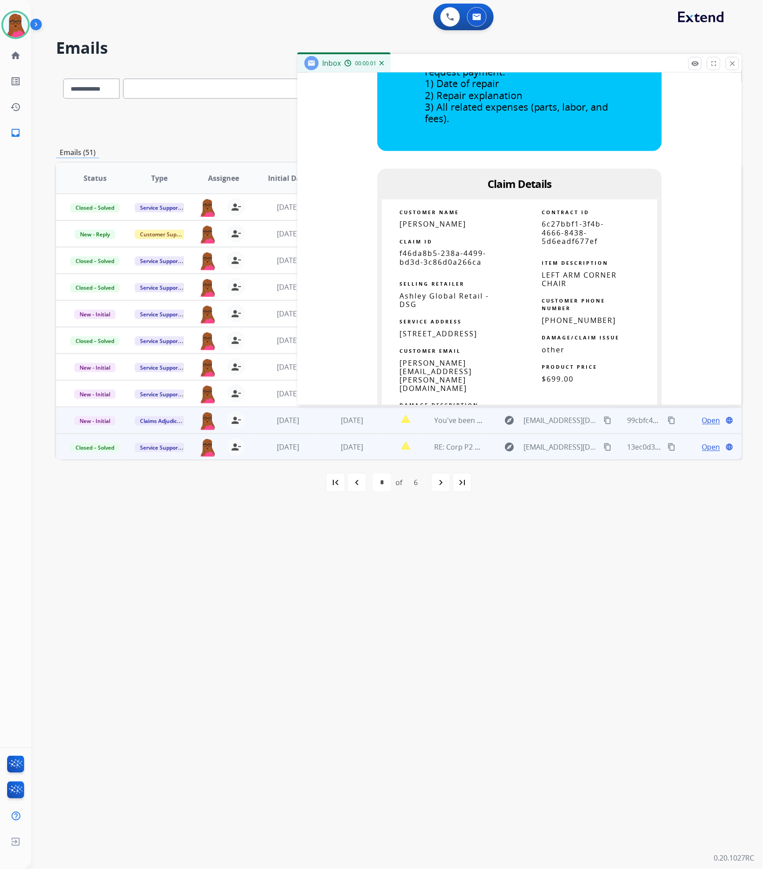
scroll to position [466, 0]
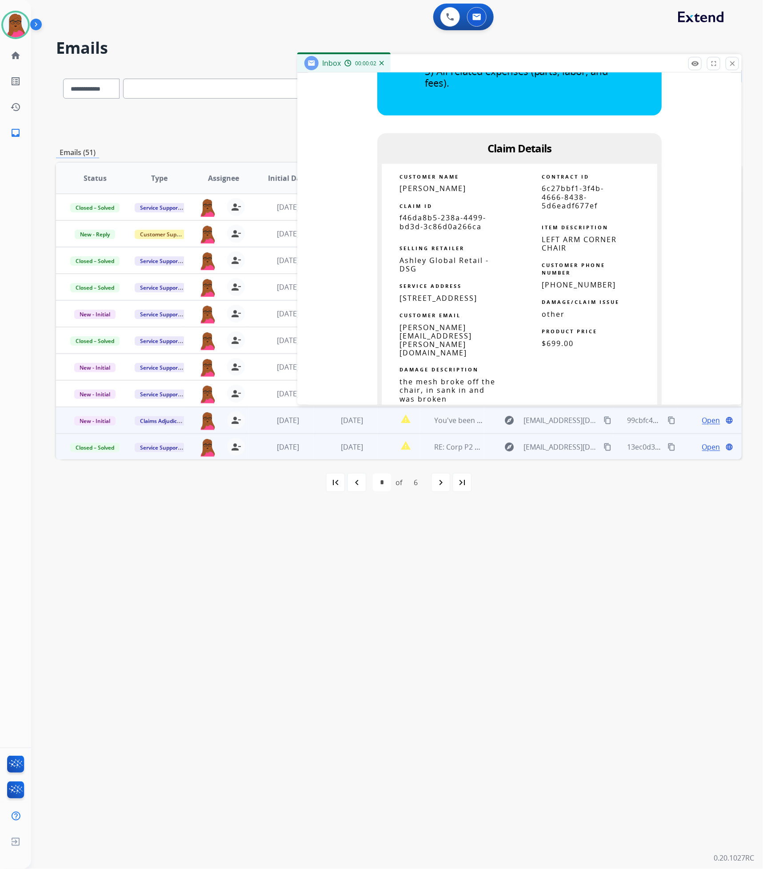
click at [400, 226] on span "f46da8b5-238a-4499-bd3d-3c86d0a266ca" at bounding box center [442, 222] width 87 height 18
click at [401, 226] on span "f46da8b5-238a-4499-bd3d-3c86d0a266ca" at bounding box center [442, 222] width 87 height 18
copy tbody
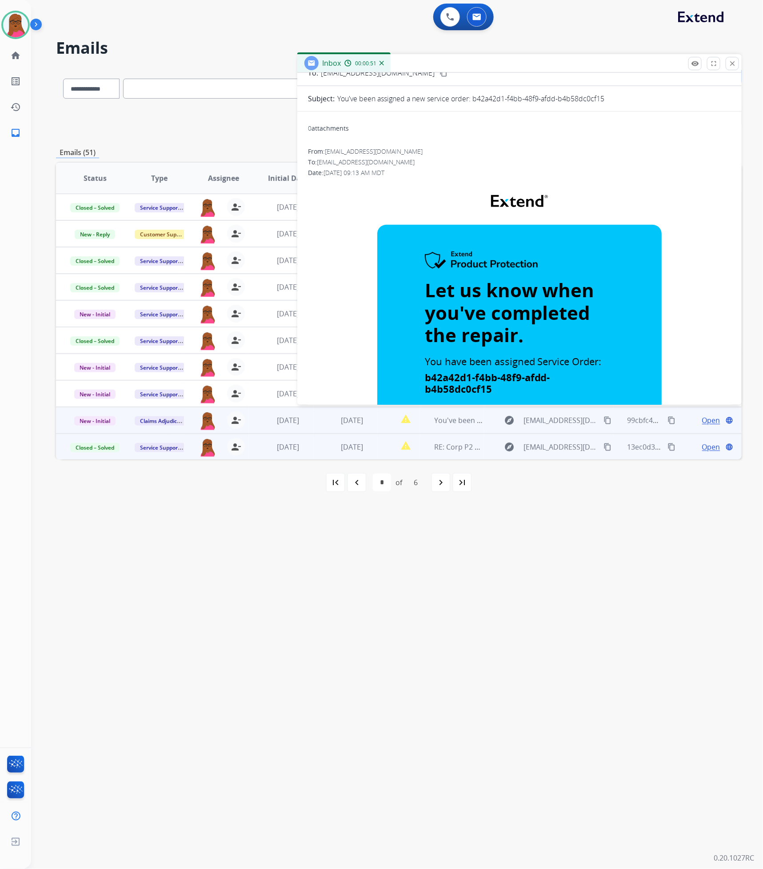
scroll to position [0, 0]
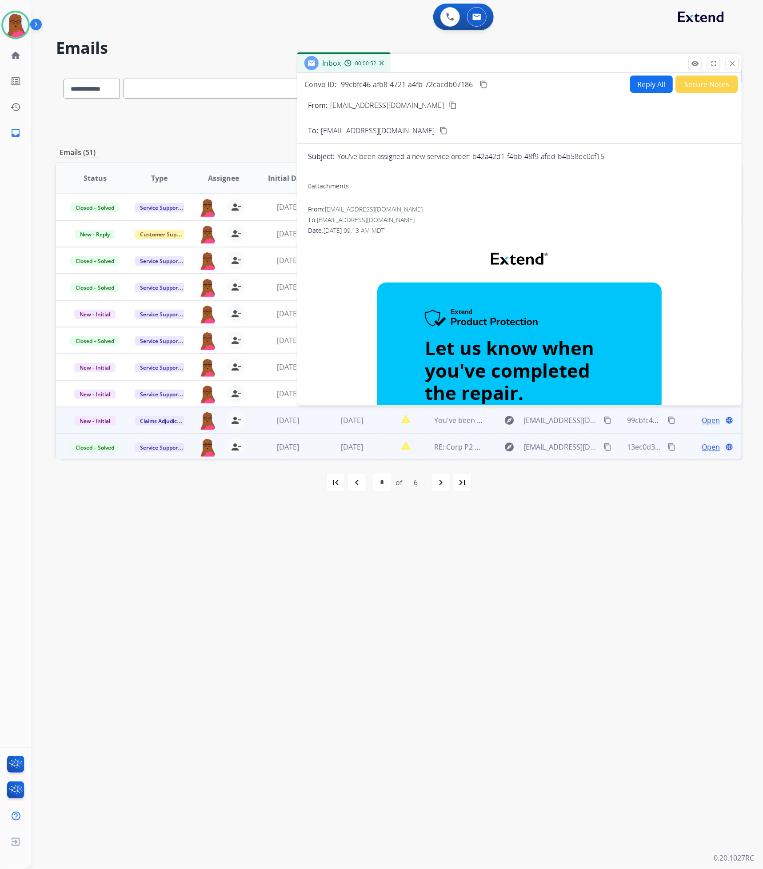
click at [734, 63] on mat-icon "close" at bounding box center [732, 64] width 8 height 8
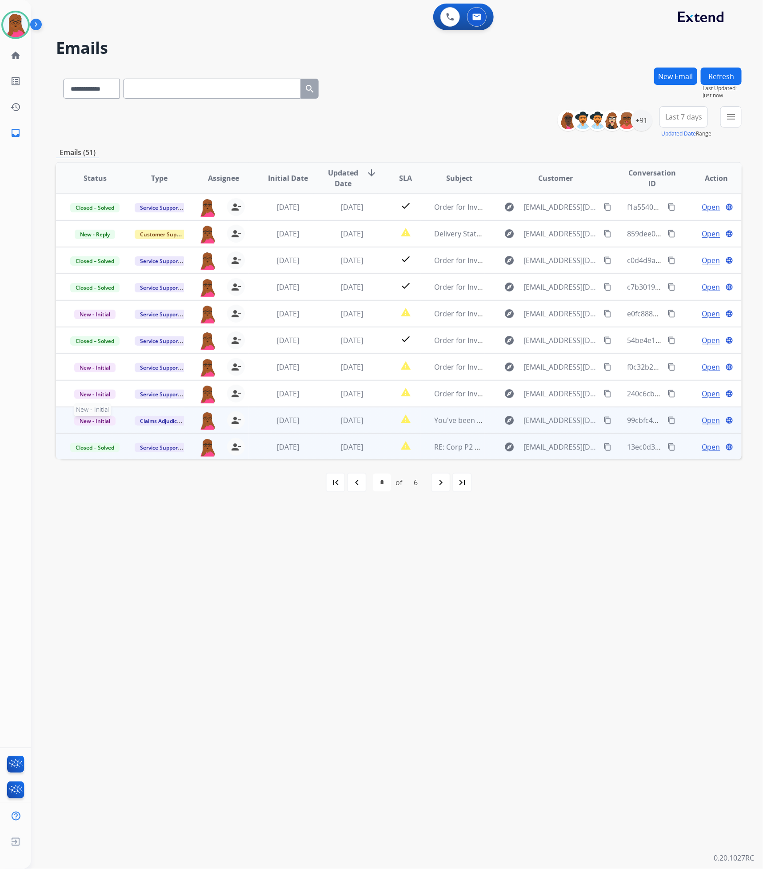
click at [101, 419] on span "New - Initial" at bounding box center [94, 420] width 41 height 9
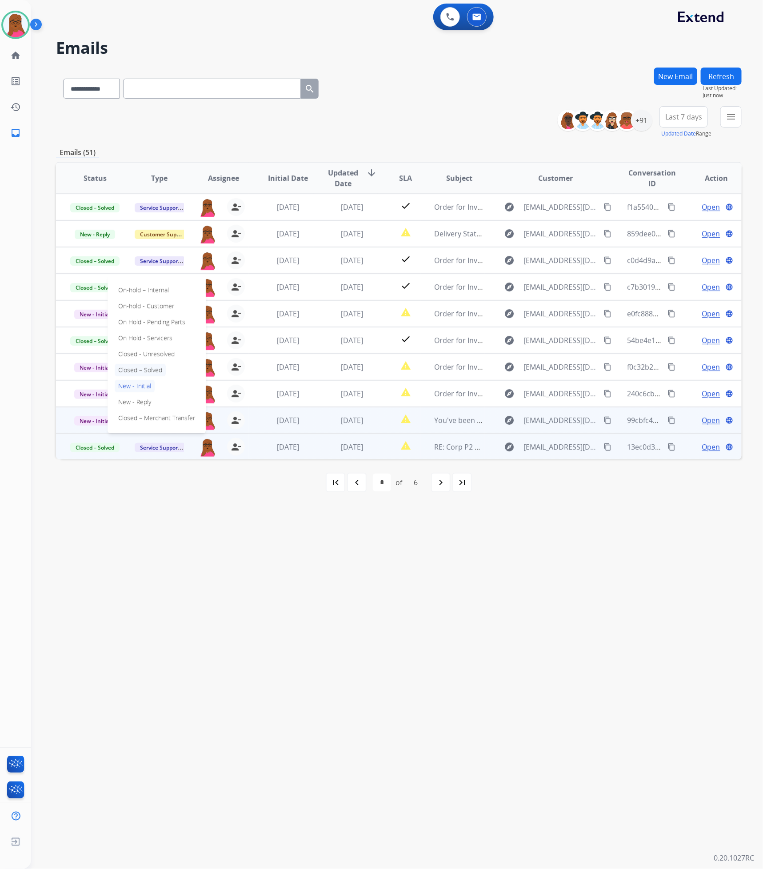
click at [131, 369] on p "Closed – Solved" at bounding box center [140, 370] width 51 height 12
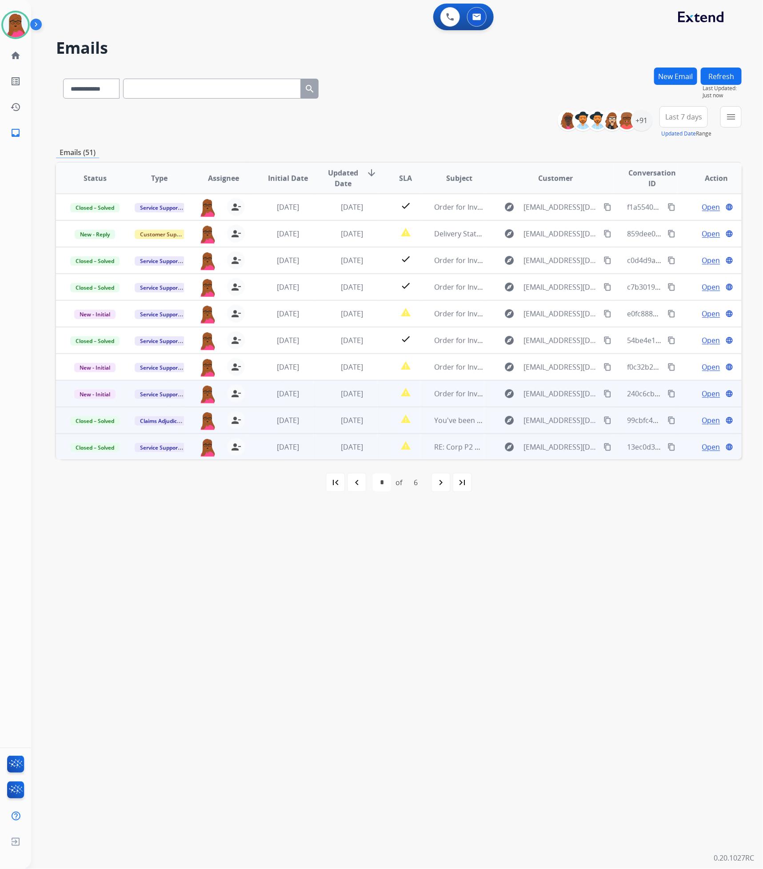
click at [709, 389] on span "Open" at bounding box center [711, 393] width 18 height 11
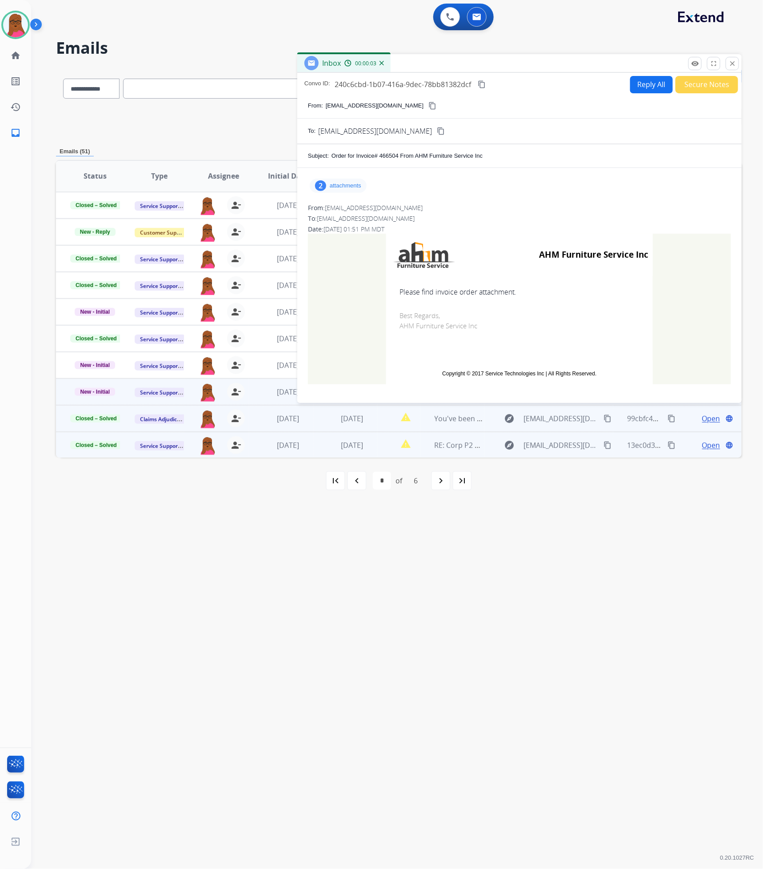
click at [339, 191] on div "2 attachments" at bounding box center [338, 186] width 57 height 14
click at [460, 211] on mat-icon "download" at bounding box center [461, 208] width 8 height 8
click at [463, 243] on mat-icon "download" at bounding box center [466, 239] width 8 height 8
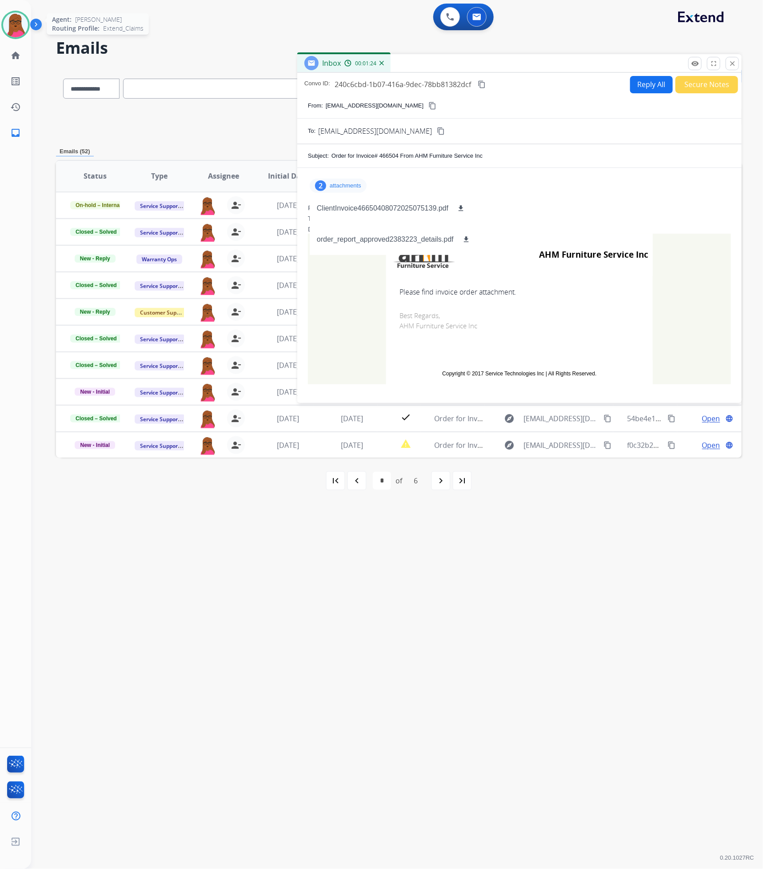
click at [20, 16] on img at bounding box center [15, 24] width 25 height 25
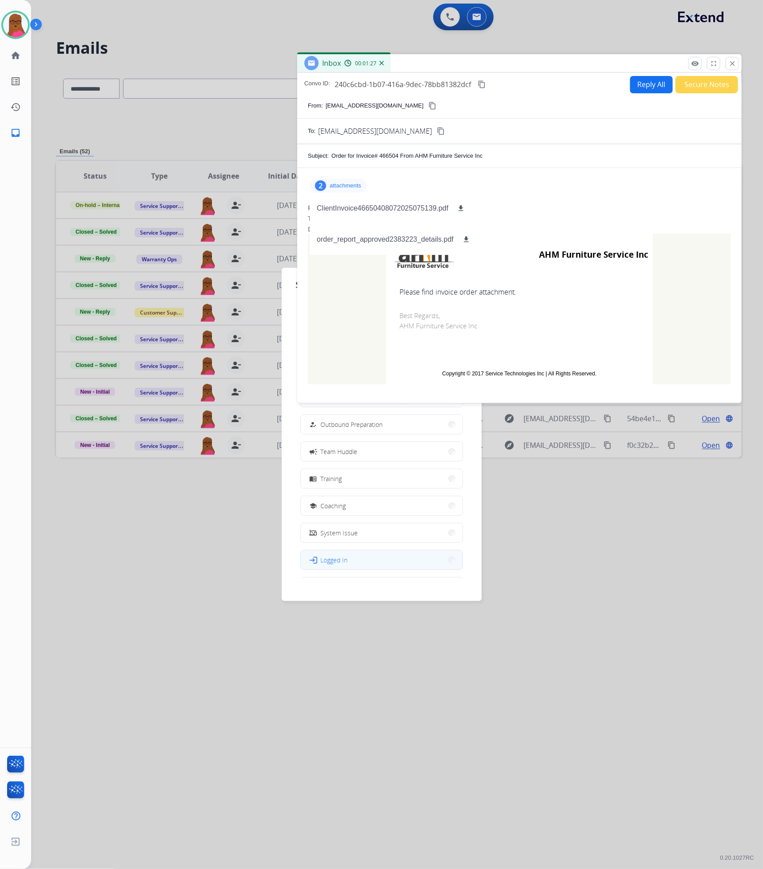
click at [356, 443] on button "login Logged In" at bounding box center [382, 559] width 162 height 19
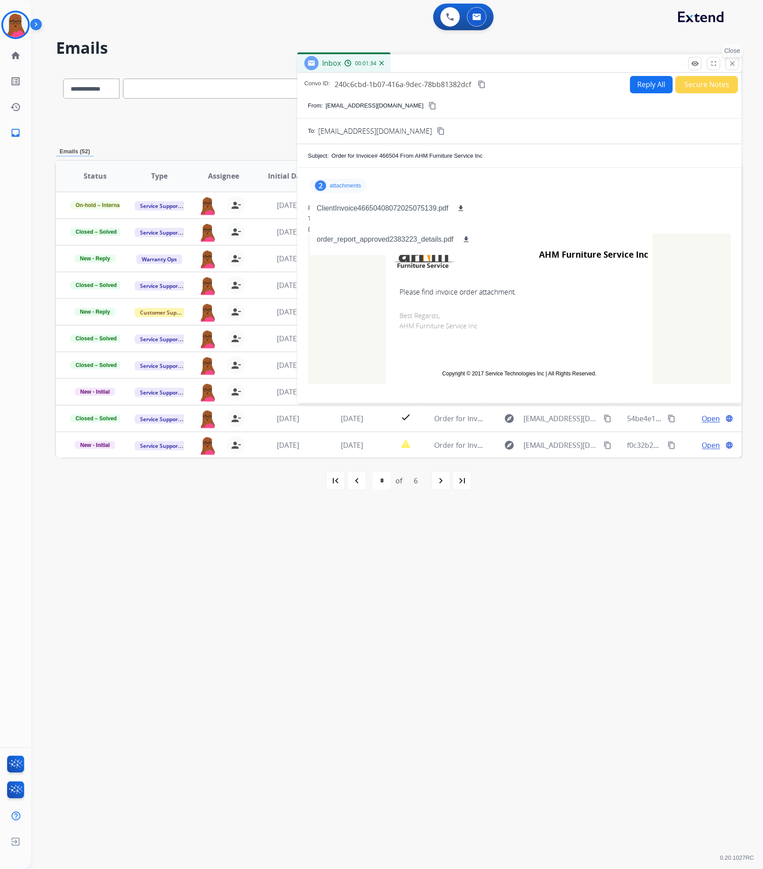
click at [733, 60] on mat-icon "close" at bounding box center [732, 64] width 8 height 8
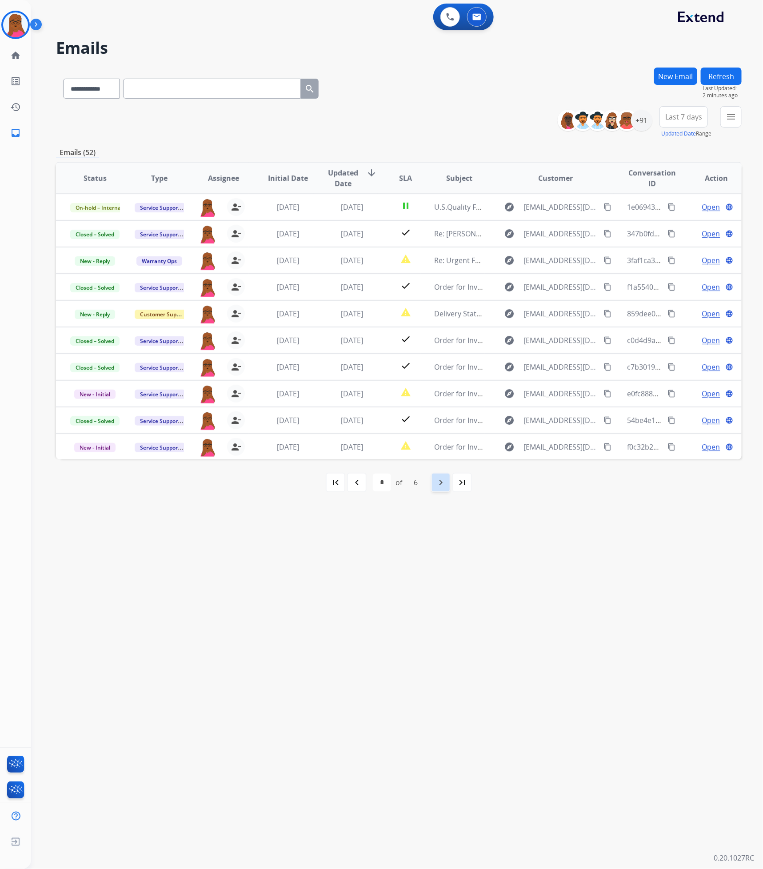
click at [439, 443] on mat-icon "navigate_next" at bounding box center [440, 482] width 11 height 11
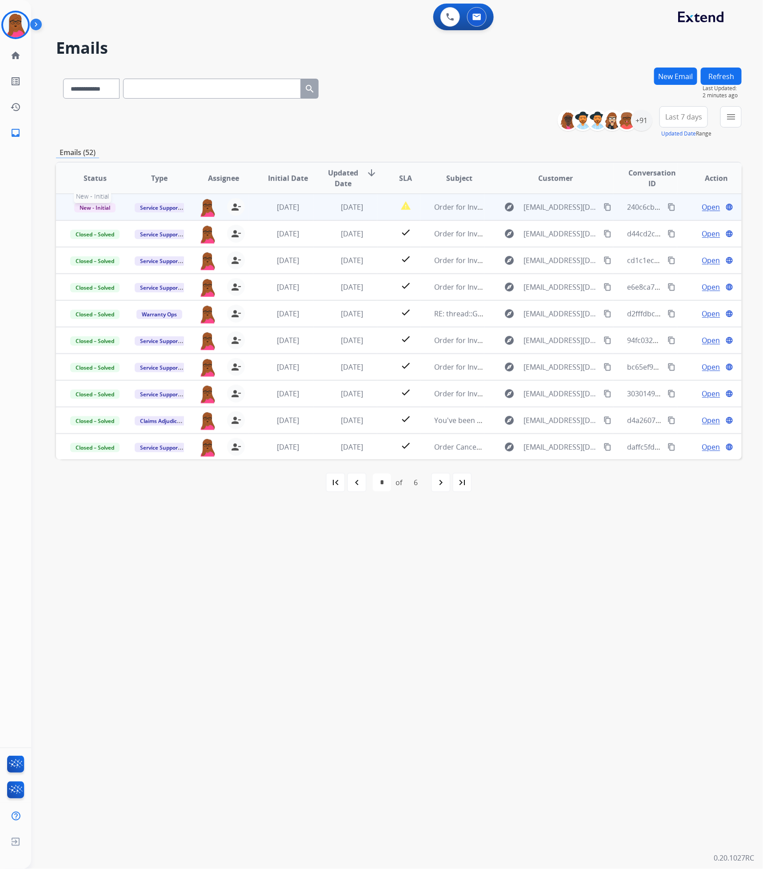
click at [95, 204] on span "New - Initial" at bounding box center [94, 207] width 41 height 9
click at [152, 292] on p "Closed – Solved" at bounding box center [140, 290] width 51 height 12
click at [342, 443] on div "first_page" at bounding box center [336, 483] width 20 height 20
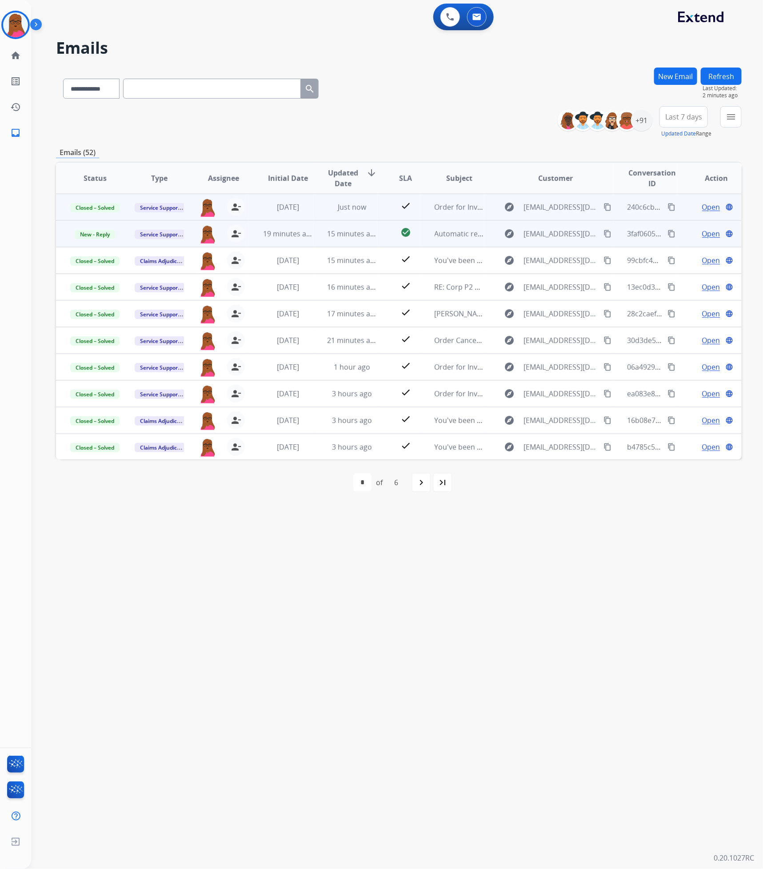
click at [702, 228] on span "Open" at bounding box center [711, 233] width 18 height 11
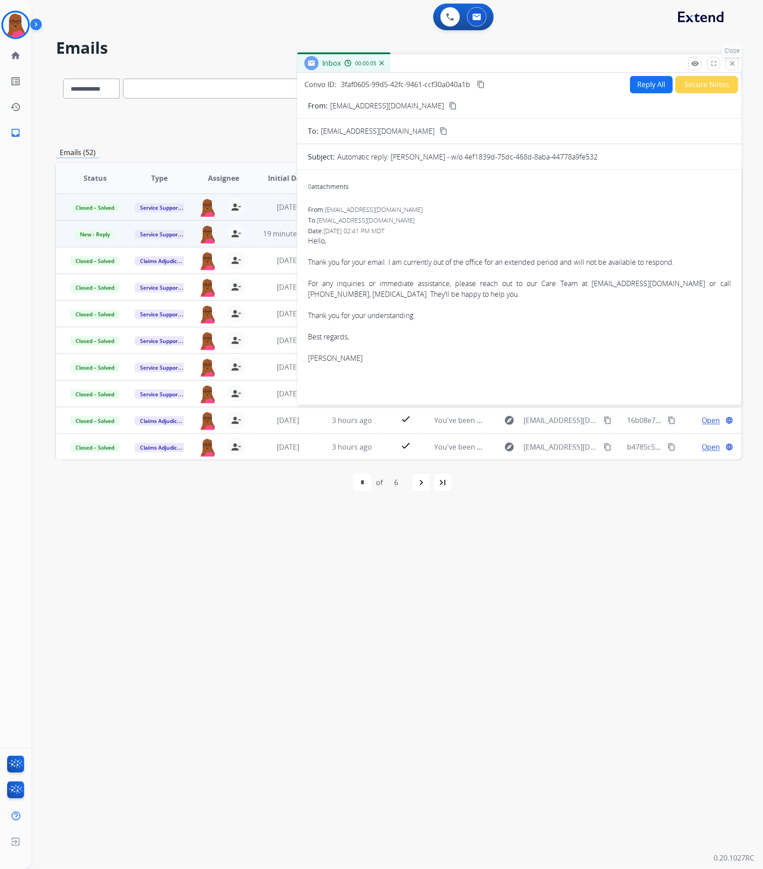
click at [730, 68] on button "close Close" at bounding box center [731, 63] width 13 height 13
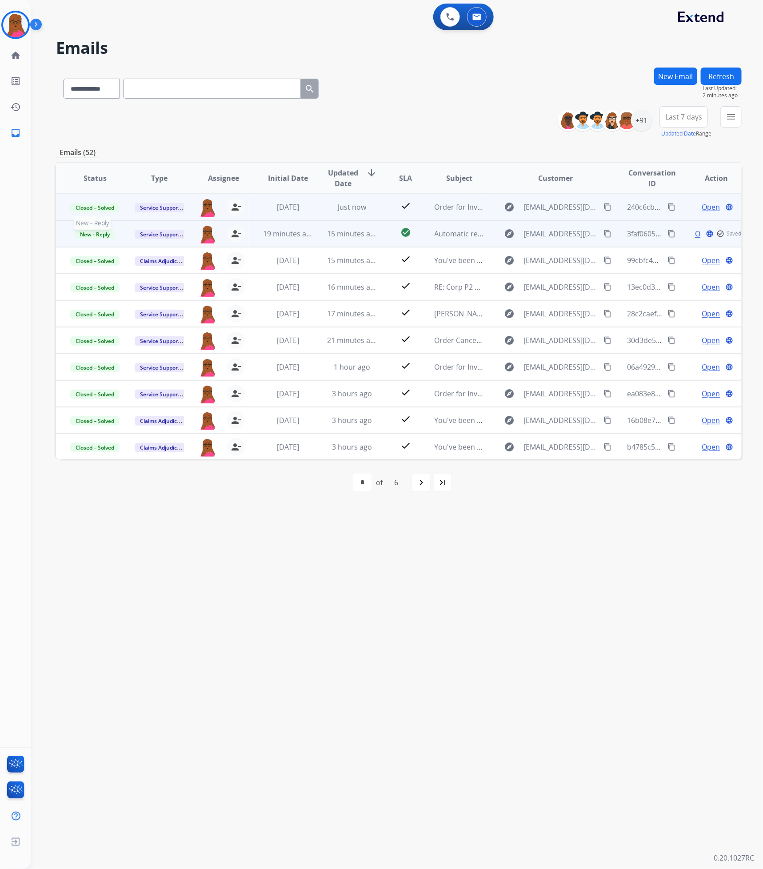
click at [90, 232] on span "New - Reply" at bounding box center [95, 234] width 40 height 9
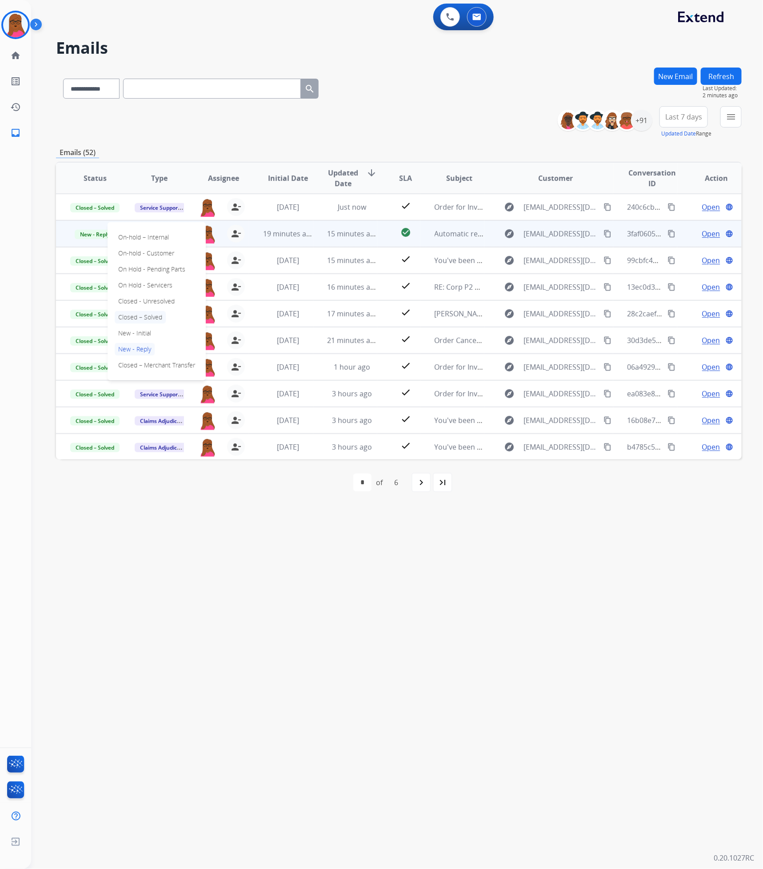
click at [164, 315] on p "Closed – Solved" at bounding box center [140, 317] width 51 height 12
click at [409, 443] on div "first_page navigate_before * * * * * * of 6 navigate_next last_page" at bounding box center [398, 482] width 685 height 18
click at [416, 443] on div "navigate_next" at bounding box center [421, 483] width 20 height 20
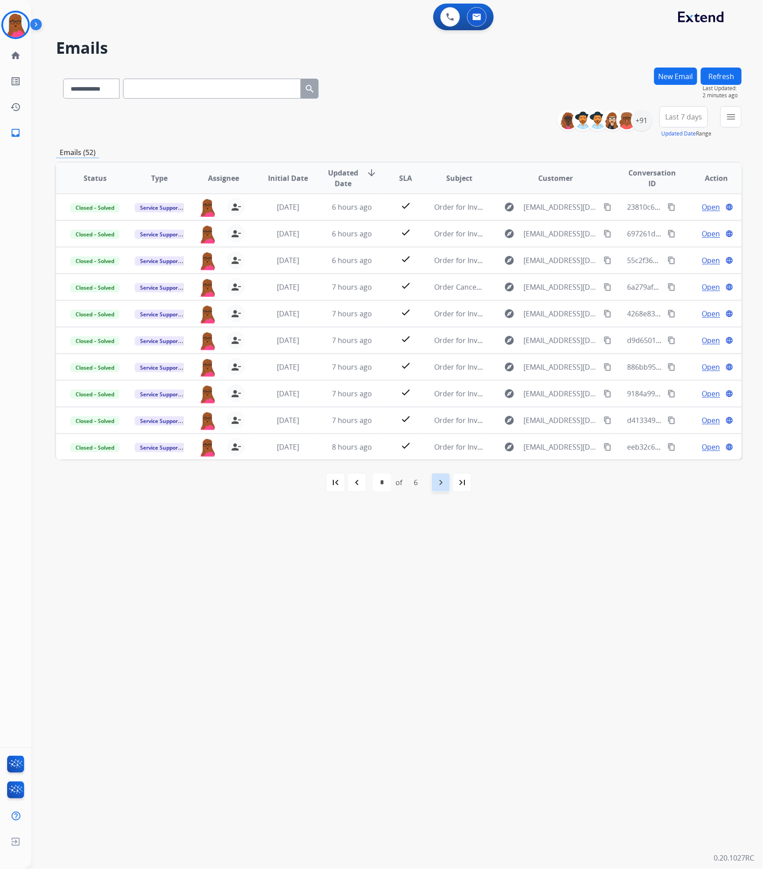
click at [443, 443] on mat-icon "navigate_next" at bounding box center [440, 482] width 11 height 11
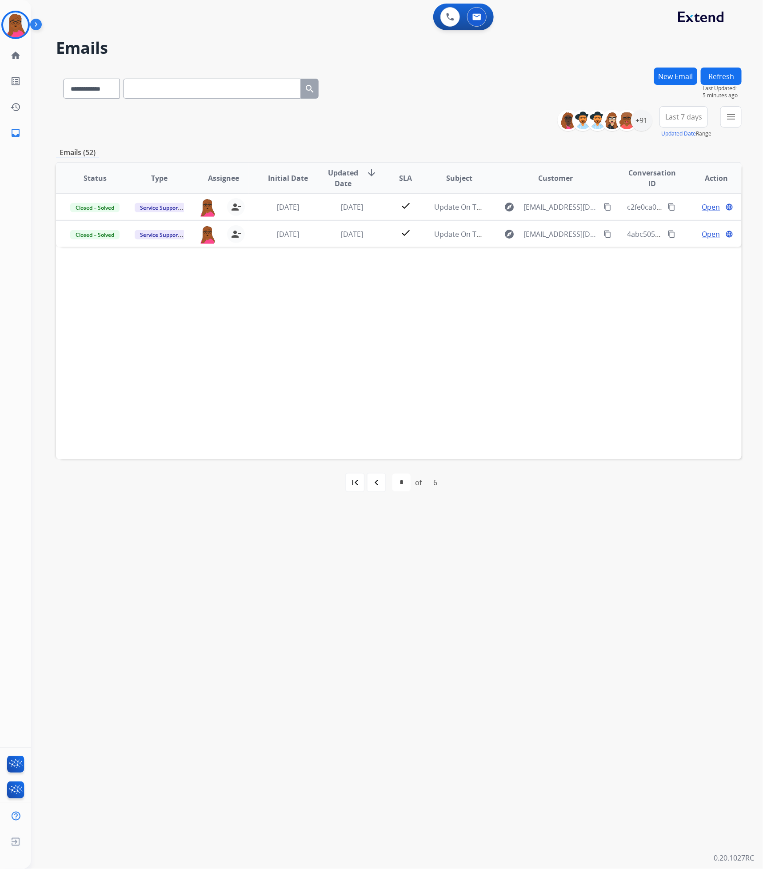
click at [371, 443] on mat-icon "navigate_before" at bounding box center [376, 482] width 11 height 11
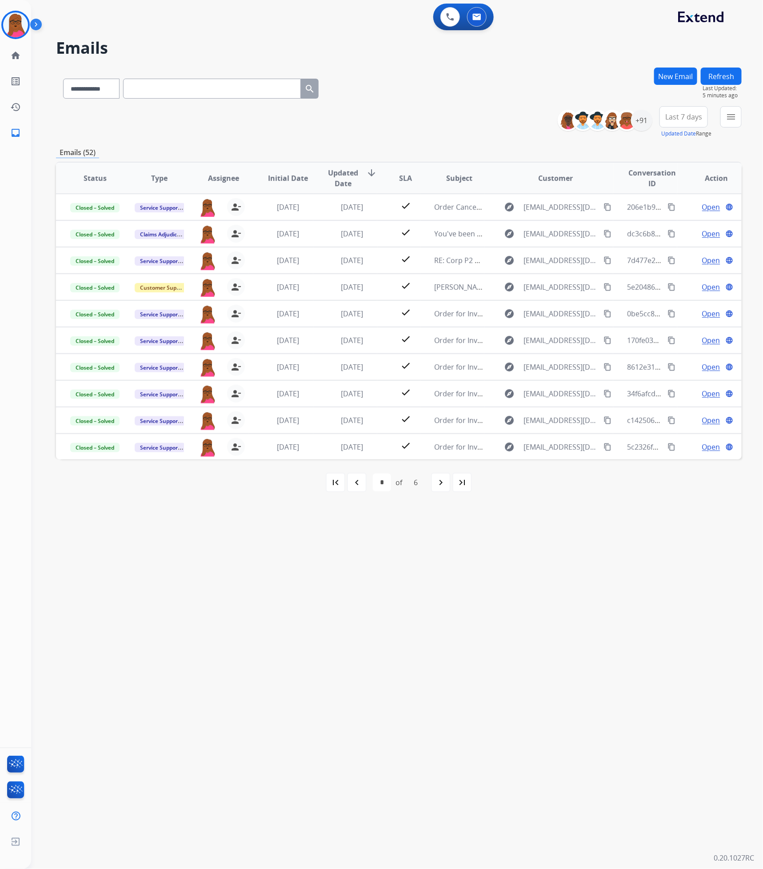
click at [360, 443] on mat-icon "navigate_before" at bounding box center [356, 482] width 11 height 11
click at [353, 443] on div "navigate_before" at bounding box center [357, 483] width 20 height 20
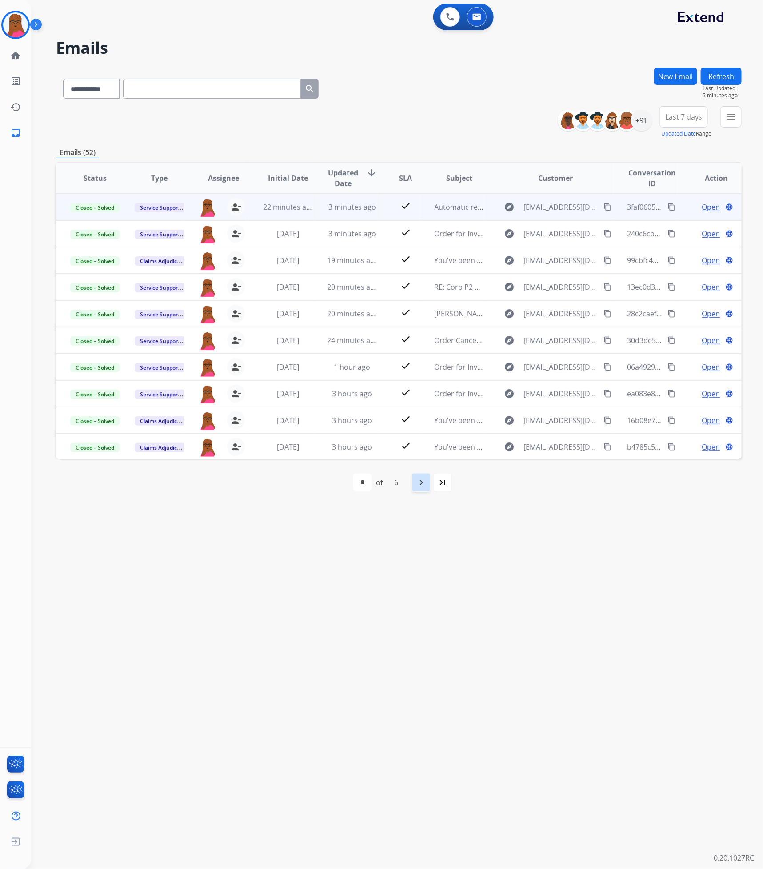
click at [415, 443] on div "navigate_next" at bounding box center [421, 483] width 20 height 20
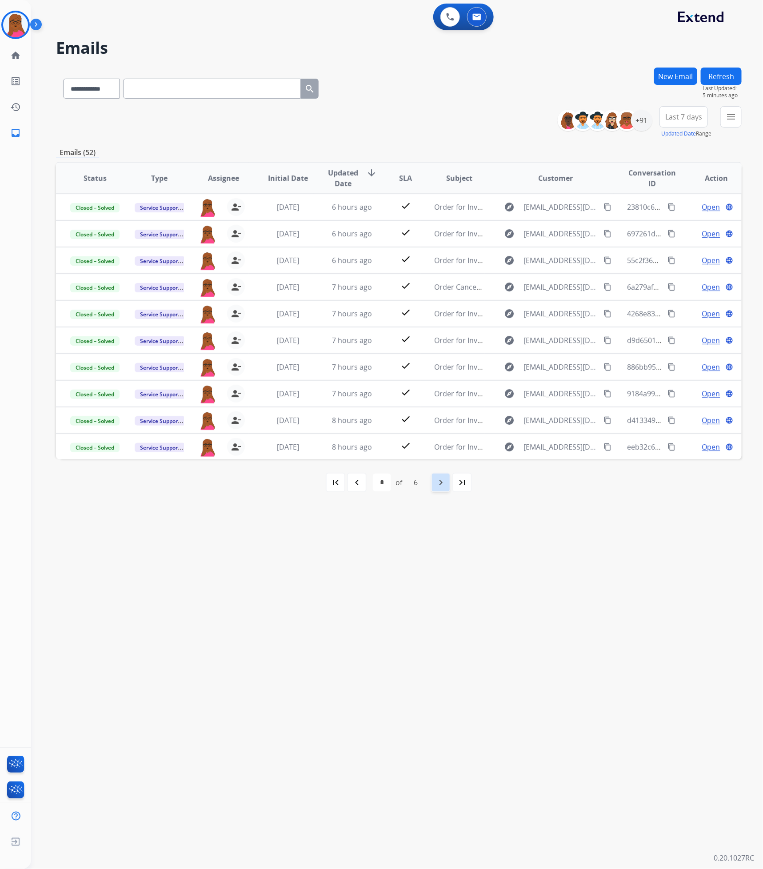
click at [448, 443] on div "navigate_next" at bounding box center [441, 483] width 20 height 20
select select "*"
